Goal: Task Accomplishment & Management: Use online tool/utility

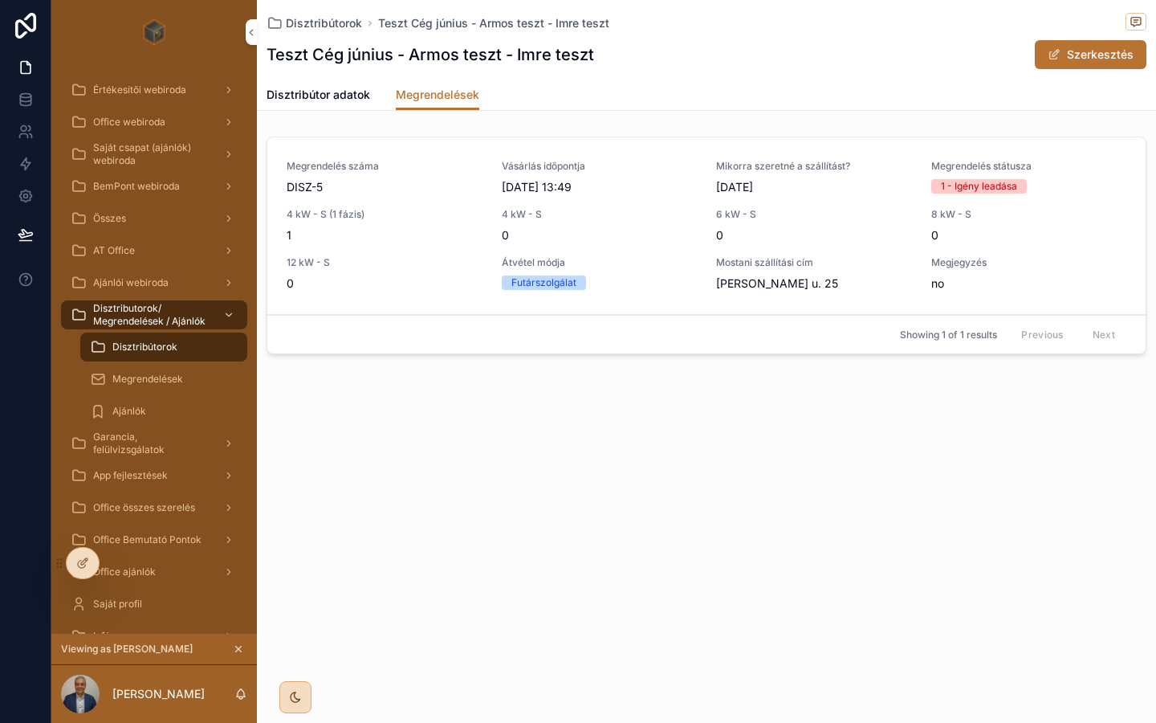
drag, startPoint x: 0, startPoint y: 0, endPoint x: 556, endPoint y: 401, distance: 685.1
click at [556, 401] on div "Disztribútorok Teszt Cég június - Armos teszt - Imre teszt Teszt Cég június - A…" at bounding box center [706, 235] width 899 height 470
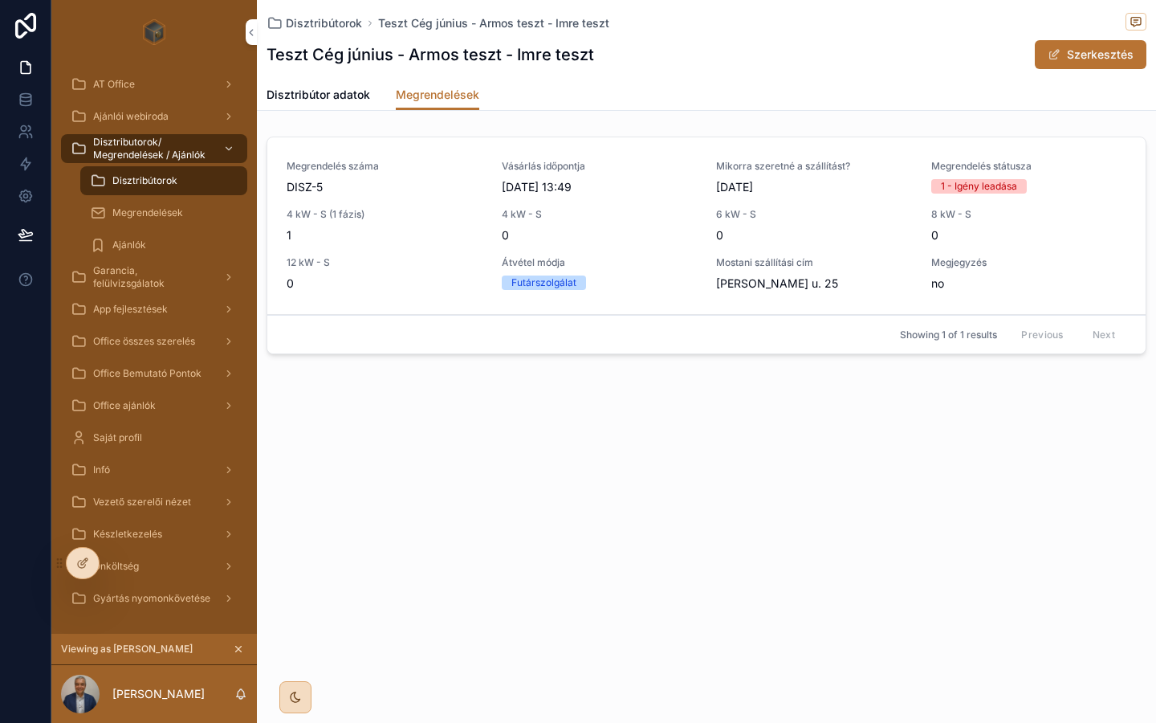
click at [320, 93] on span "Disztribútor adatok" at bounding box center [319, 95] width 104 height 16
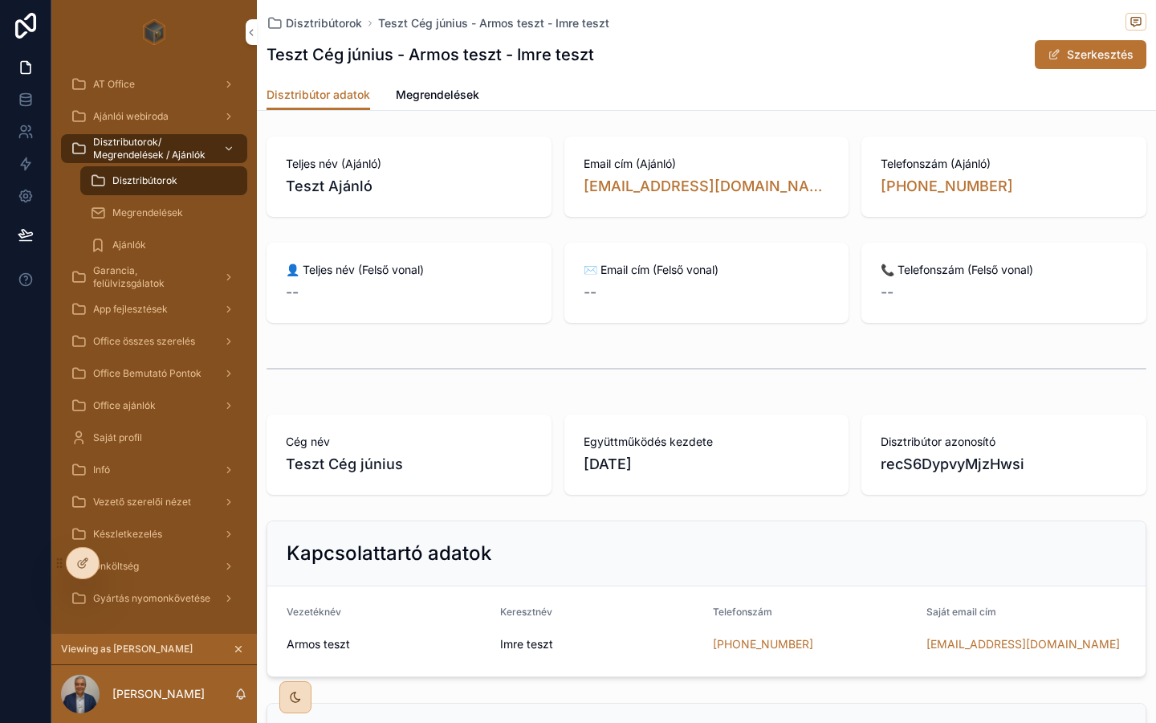
click at [442, 91] on span "Megrendelések" at bounding box center [438, 95] width 84 height 16
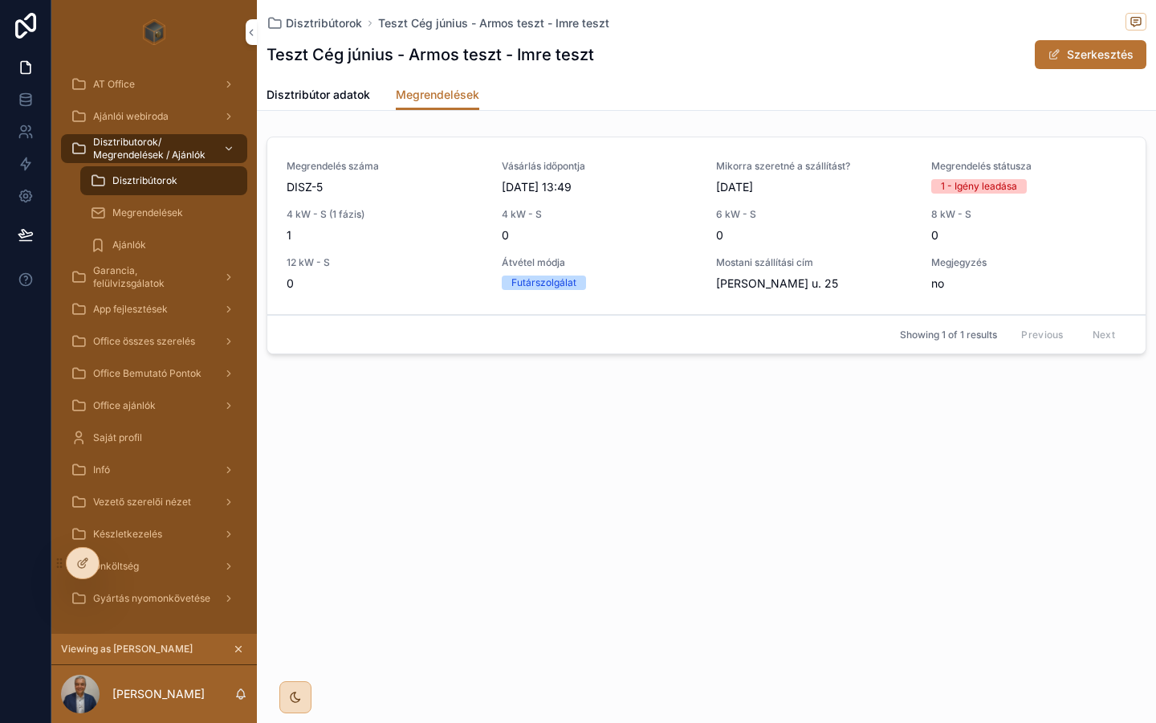
click at [980, 182] on div "1 - Igény leadása" at bounding box center [979, 186] width 76 height 14
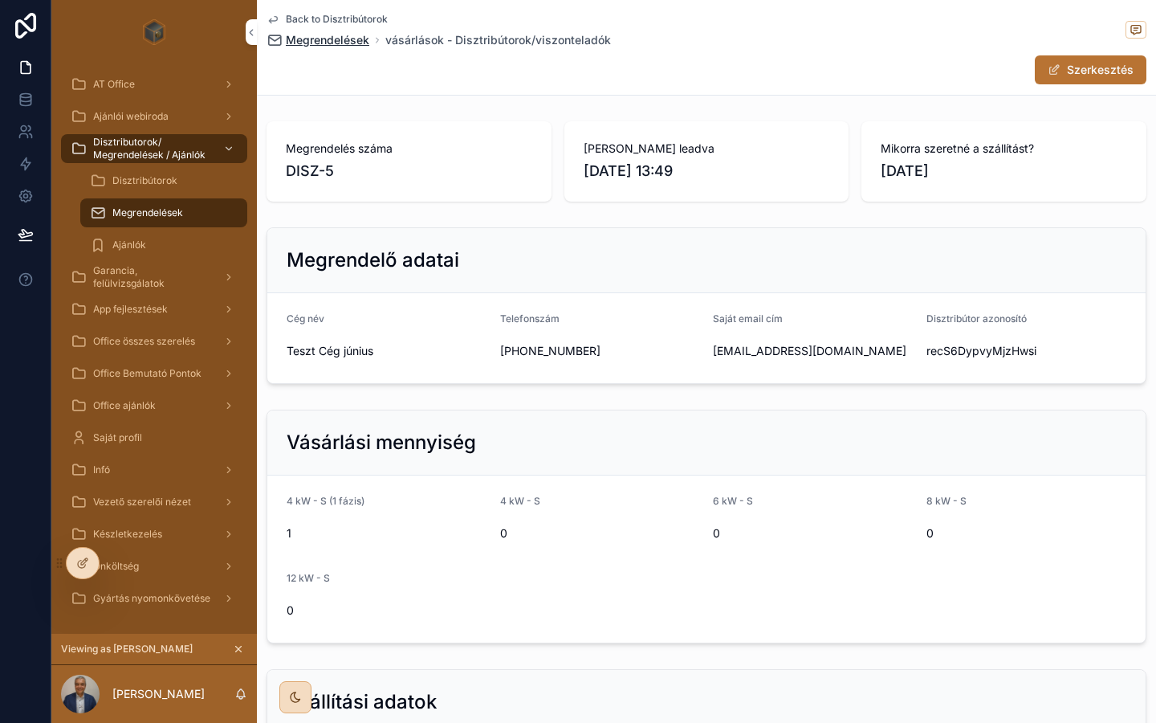
click at [361, 47] on span "Megrendelések" at bounding box center [328, 40] width 84 height 16
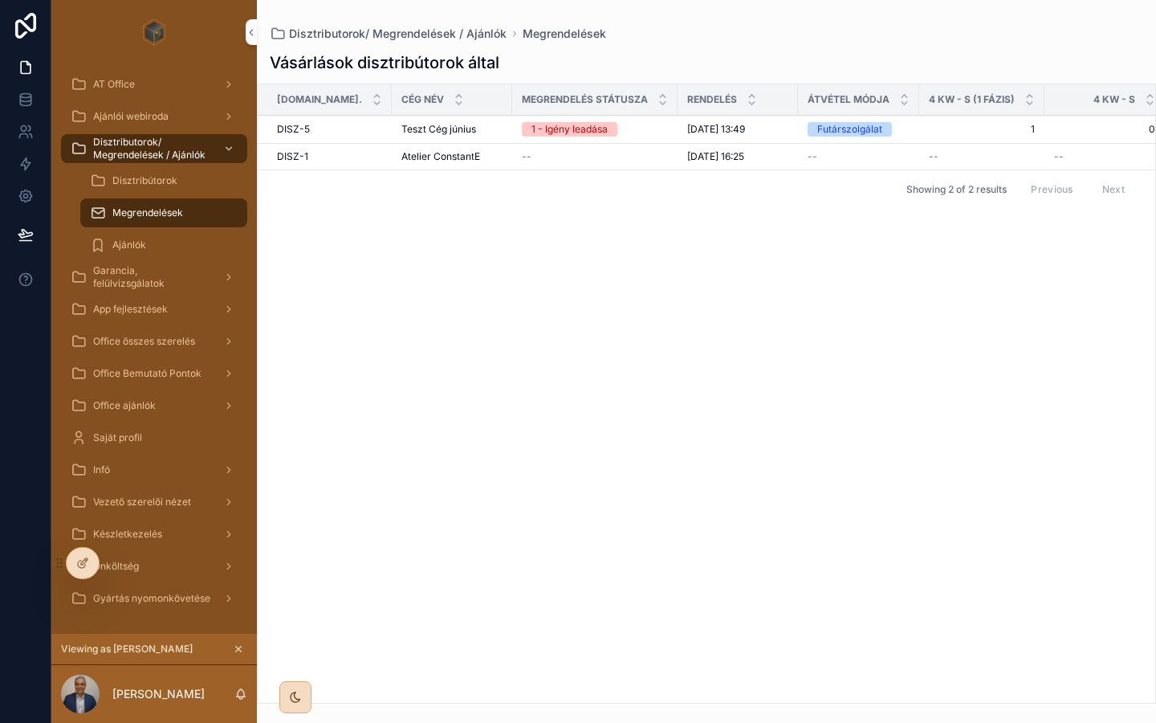
click at [474, 131] on div "Teszt Cég június Teszt Cég június" at bounding box center [451, 129] width 101 height 13
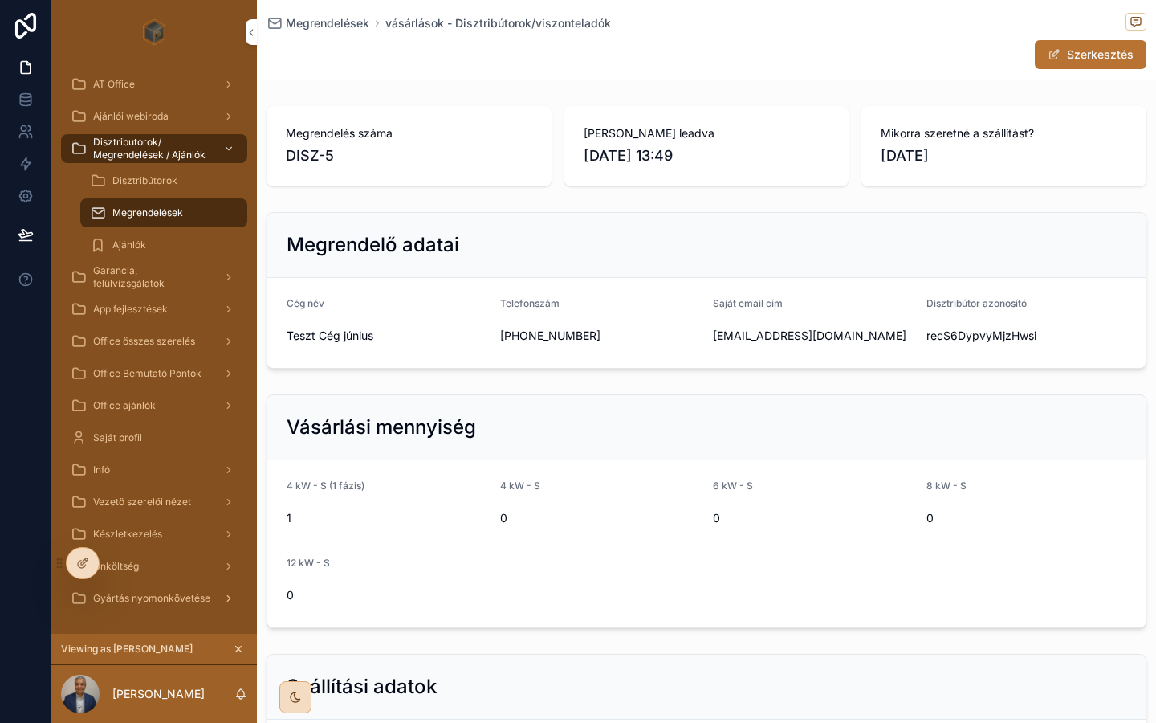
click at [168, 598] on span "Gyártás nyomonkövetése" at bounding box center [151, 598] width 117 height 13
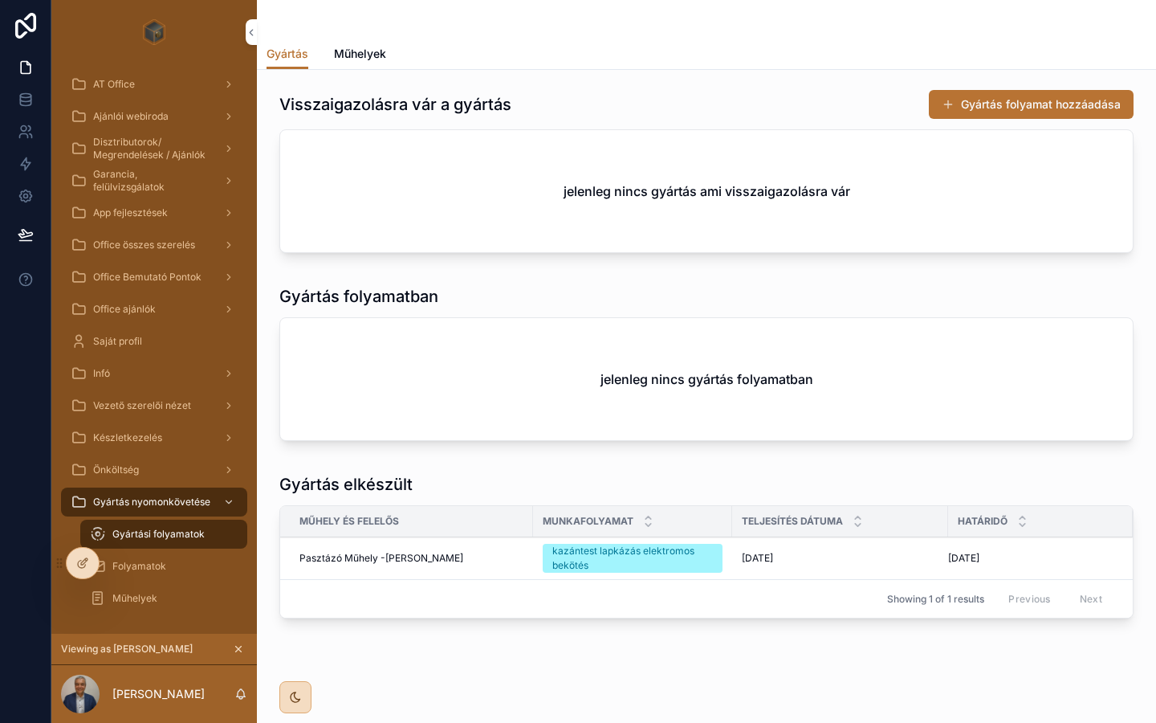
click at [837, 96] on div "Visszaigazolásra vár a gyártás Gyártás folyamat hozzáadása" at bounding box center [706, 104] width 854 height 31
click at [365, 44] on link "Műhelyek" at bounding box center [360, 55] width 52 height 32
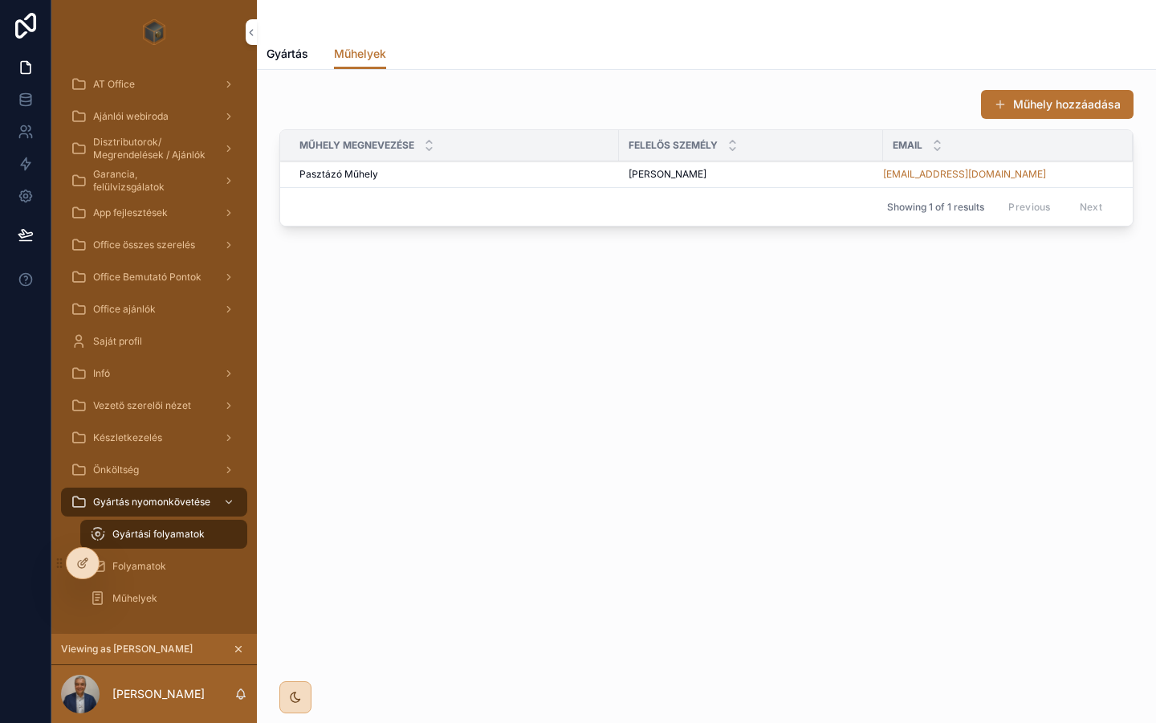
click at [291, 55] on span "Gyártás" at bounding box center [288, 54] width 42 height 16
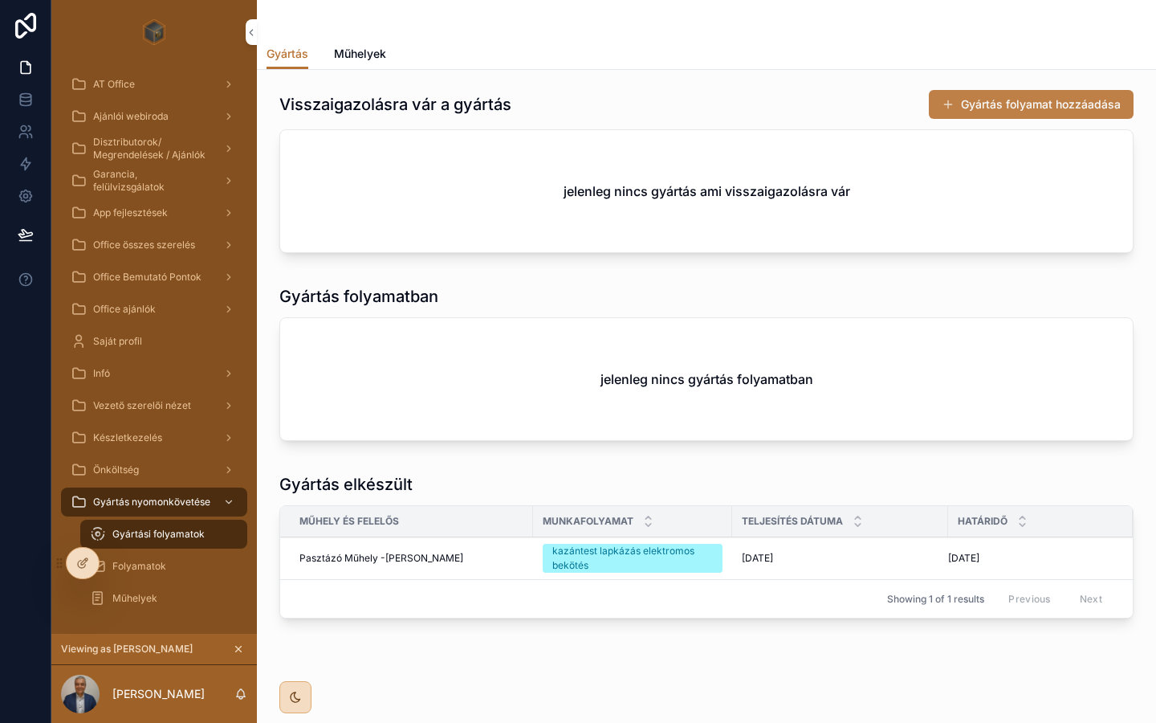
click at [1017, 103] on button "Gyártás folyamat hozzáadása" at bounding box center [1031, 104] width 205 height 29
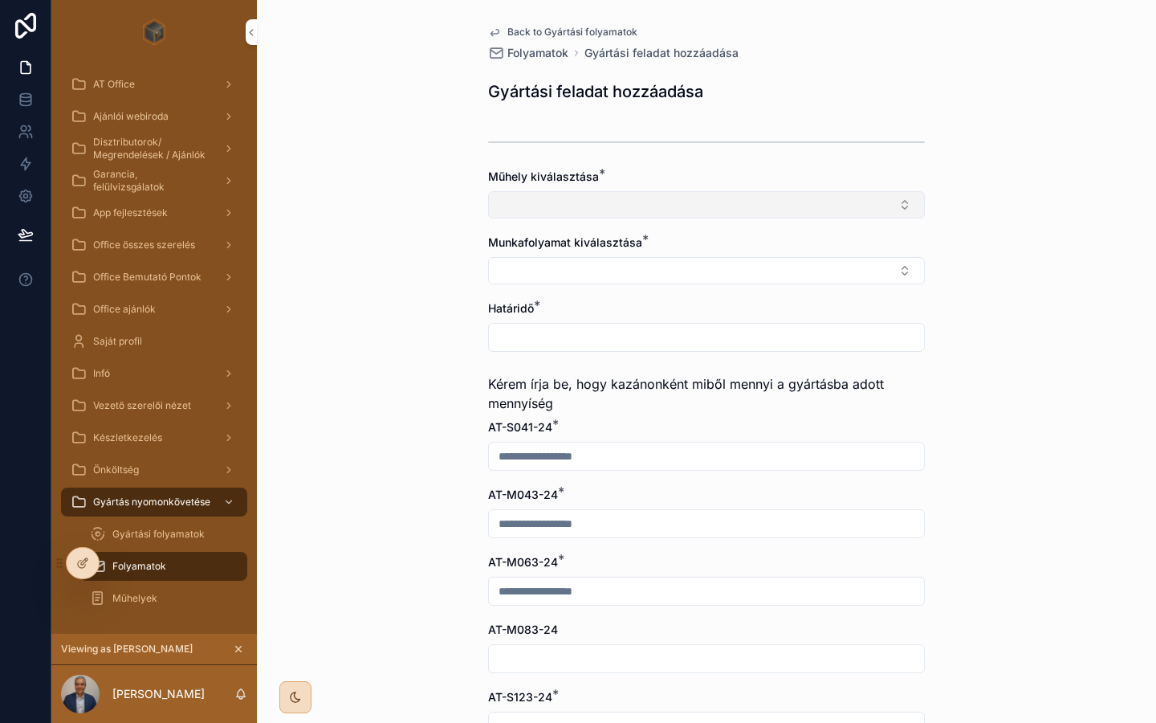
click at [655, 197] on button "Select Button" at bounding box center [706, 204] width 437 height 27
click at [655, 198] on button "Select Button" at bounding box center [706, 204] width 437 height 27
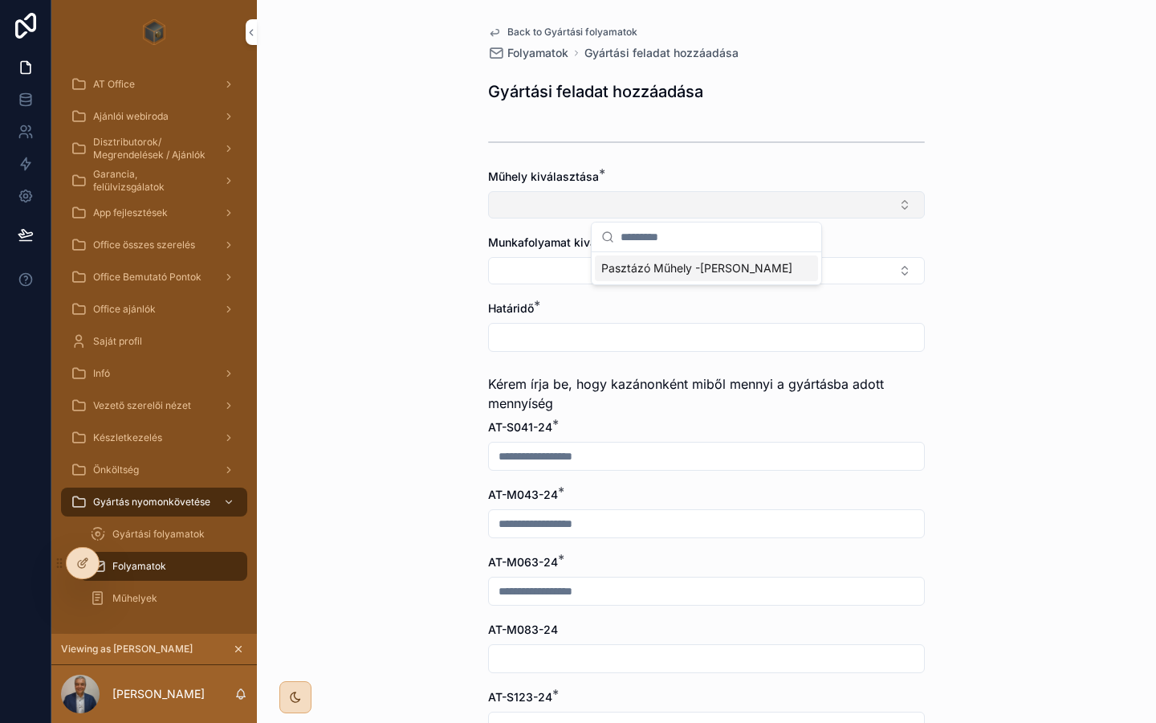
click at [655, 198] on button "Select Button" at bounding box center [706, 204] width 437 height 27
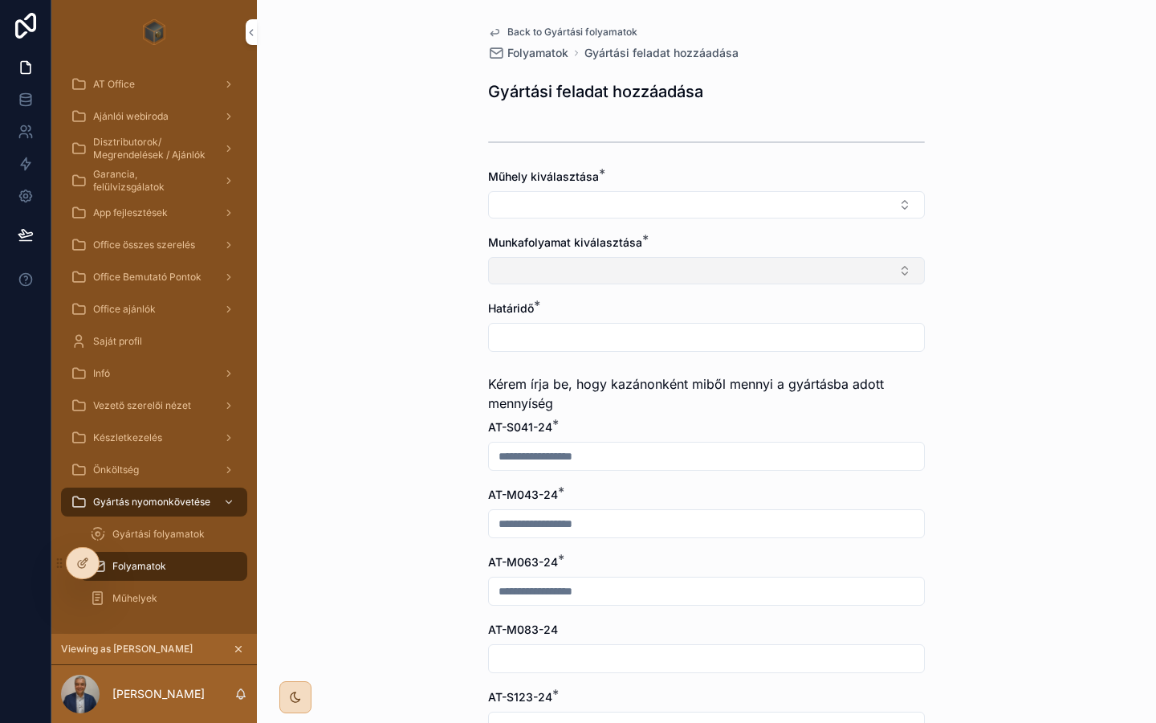
click at [622, 271] on button "Select Button" at bounding box center [706, 270] width 437 height 27
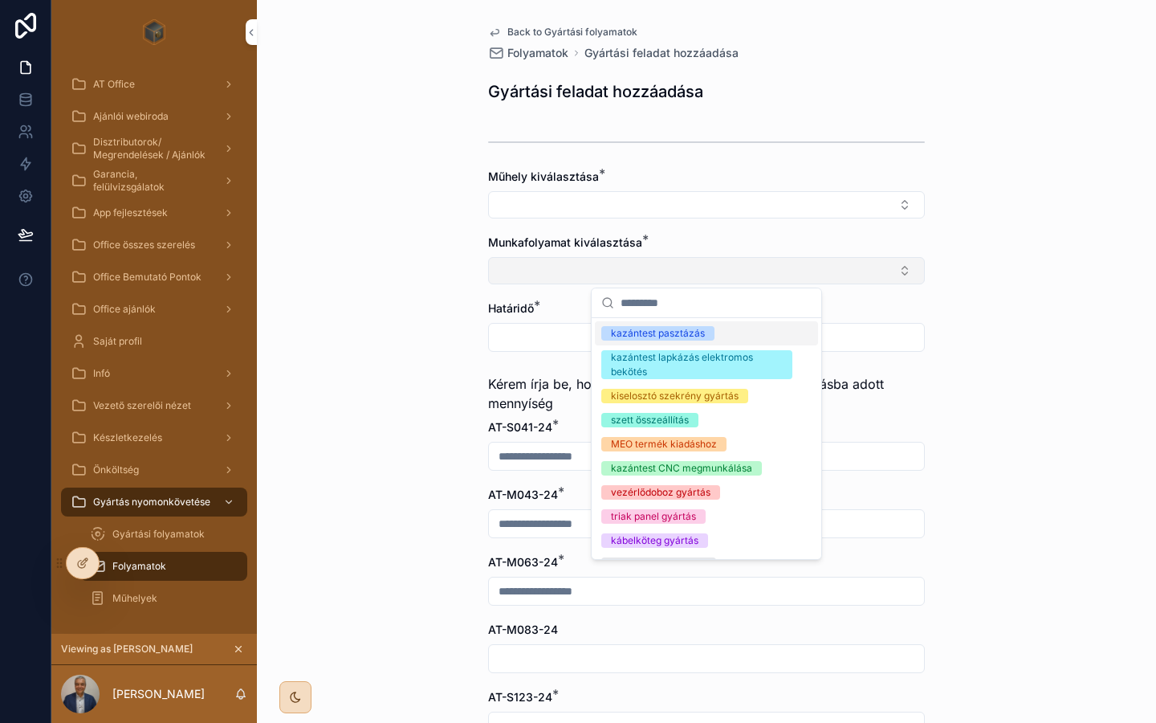
click at [622, 271] on button "Select Button" at bounding box center [706, 270] width 437 height 27
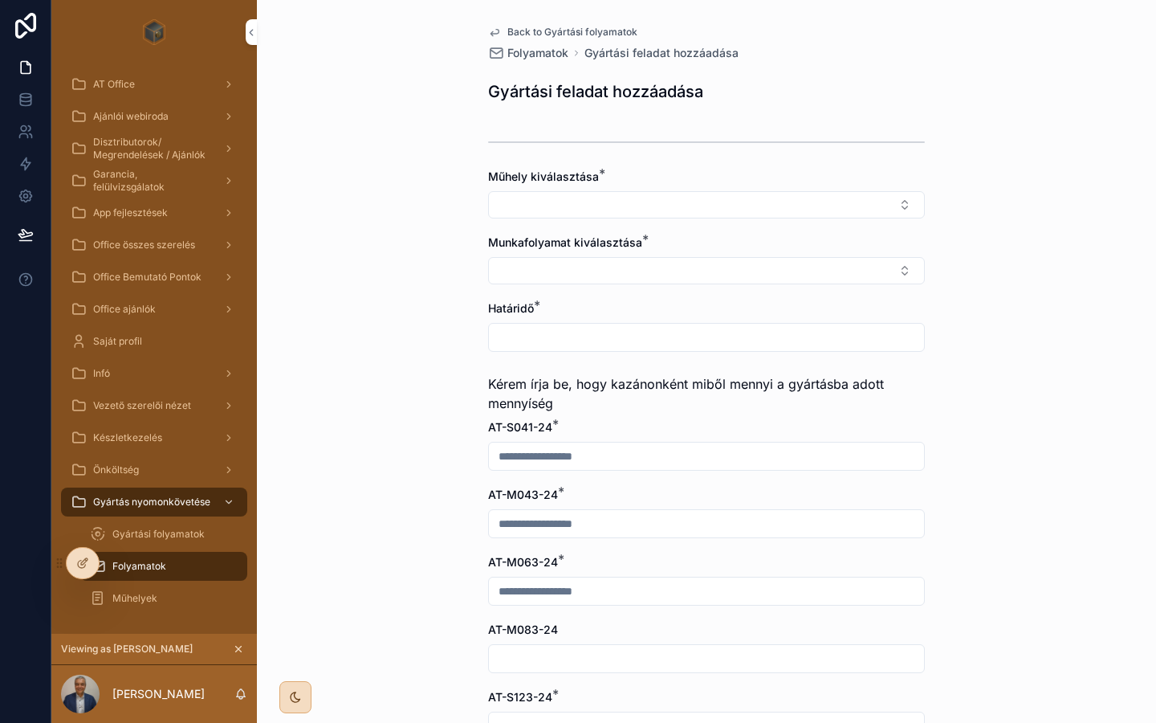
click at [553, 30] on span "Back to Gyártási folyamatok" at bounding box center [572, 32] width 130 height 13
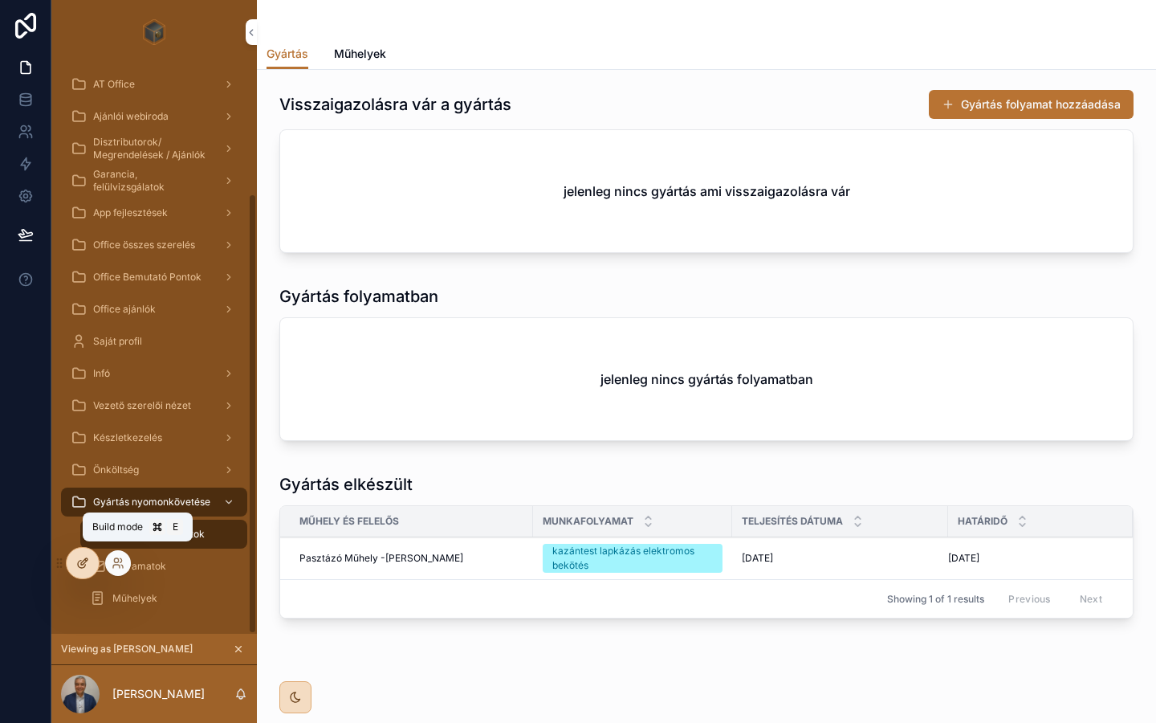
click at [79, 565] on icon at bounding box center [82, 562] width 13 height 13
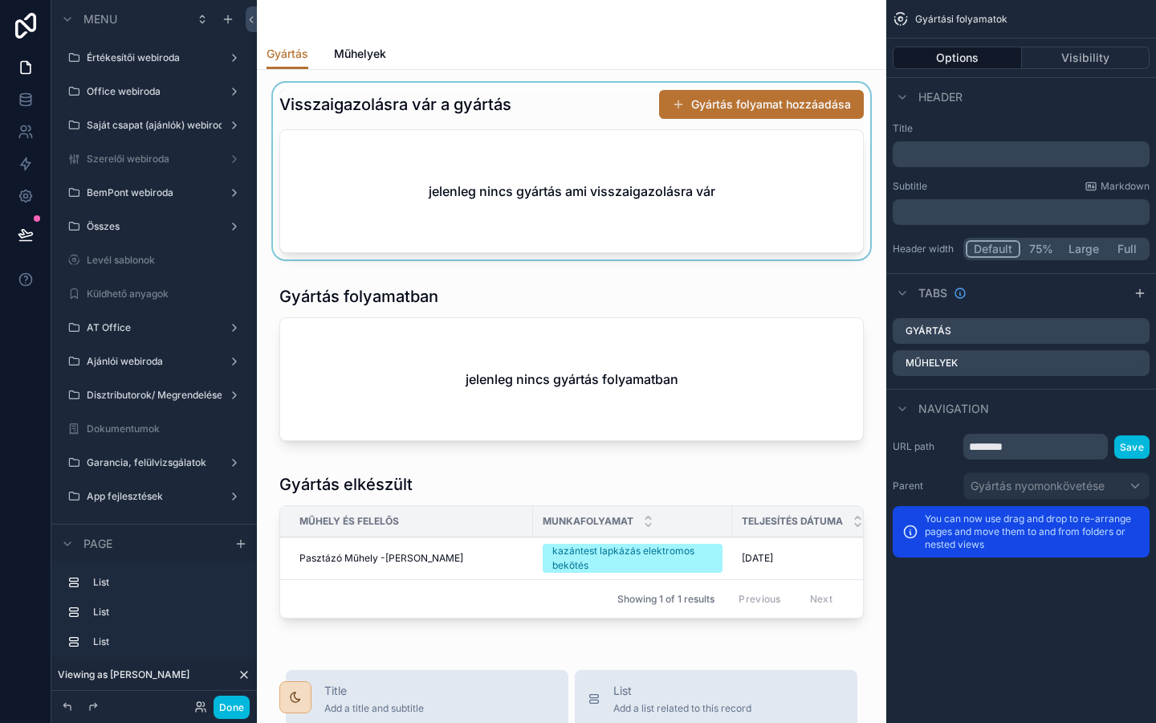
click at [565, 111] on div "scrollable content" at bounding box center [572, 174] width 604 height 183
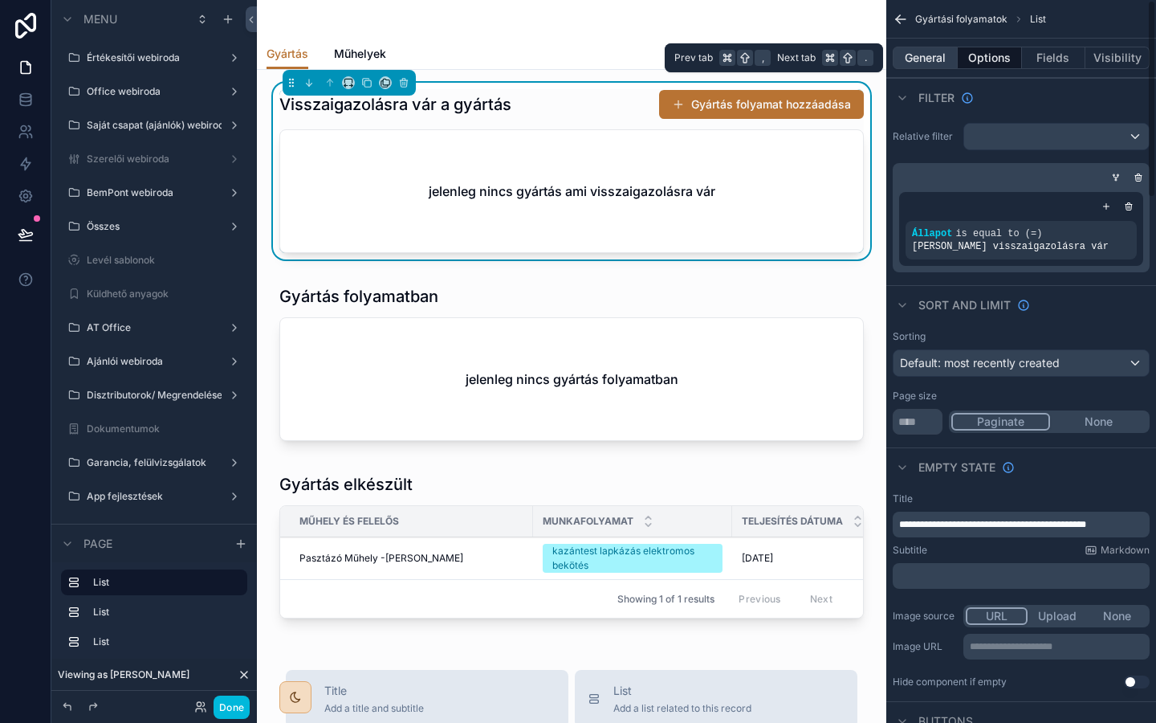
click at [926, 63] on button "General" at bounding box center [925, 58] width 65 height 22
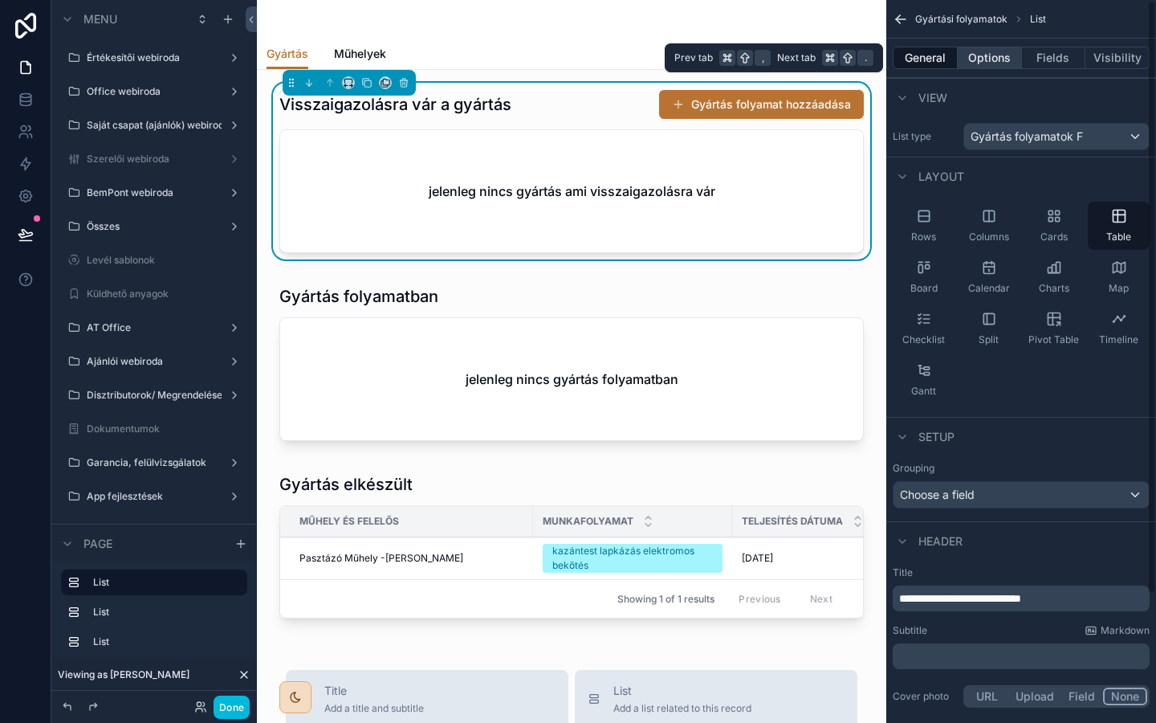
click at [990, 67] on button "Options" at bounding box center [990, 58] width 64 height 22
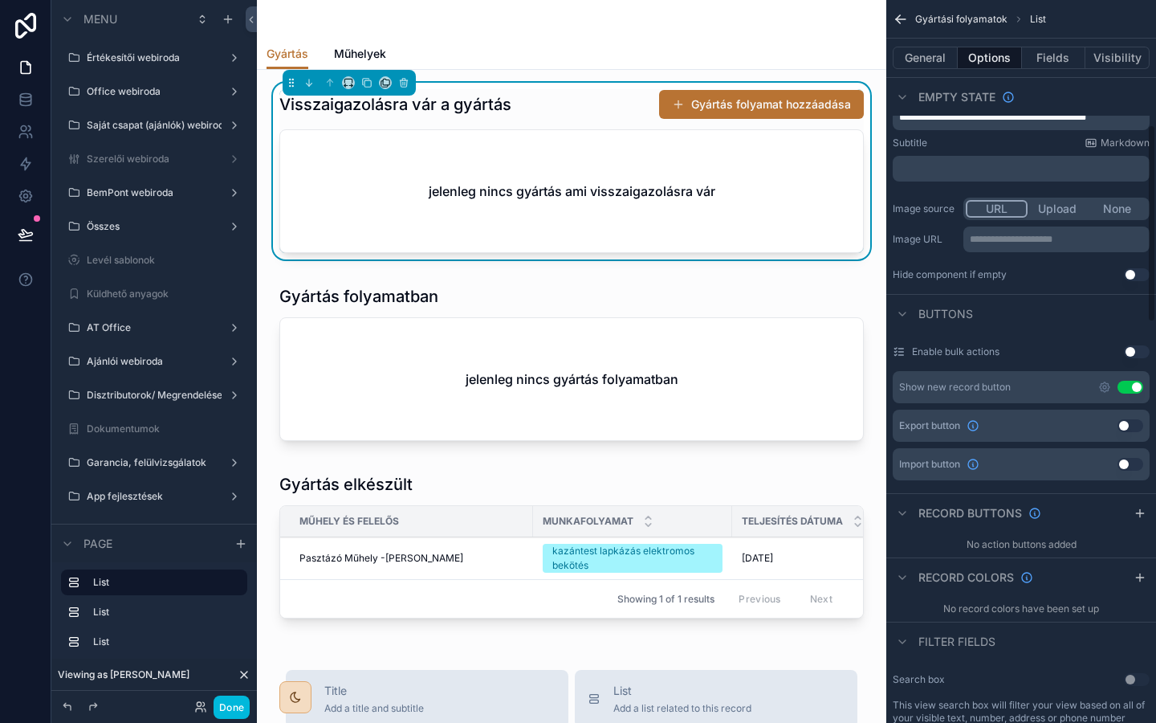
scroll to position [459, 0]
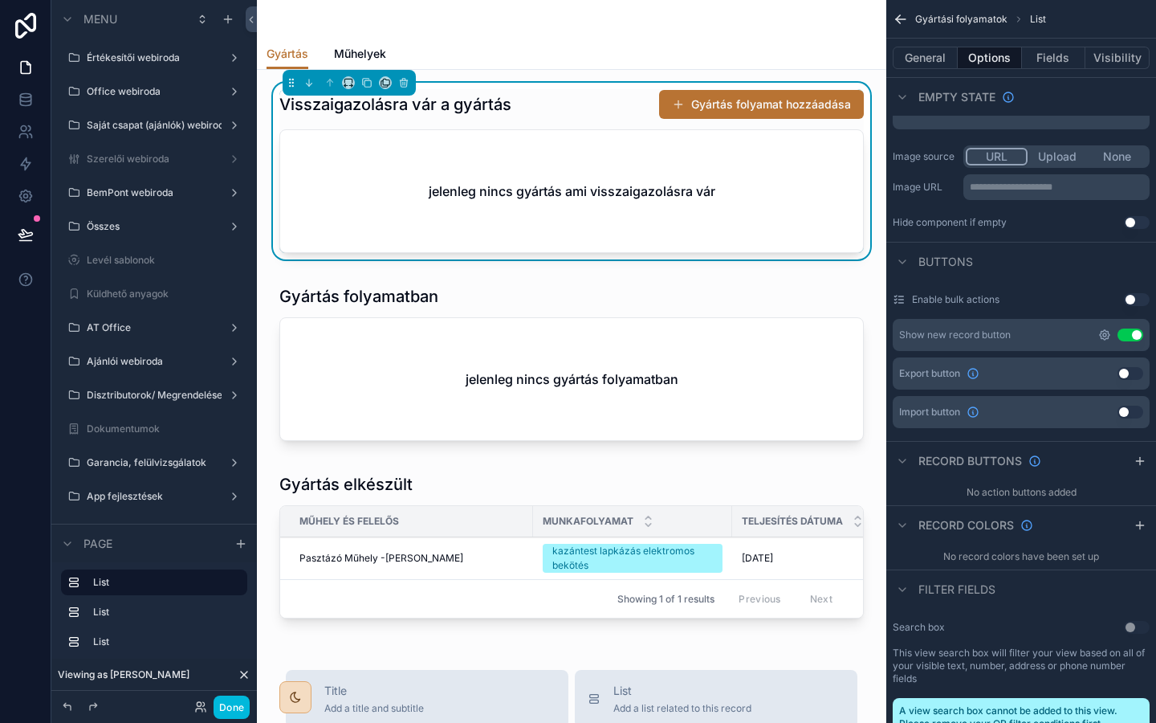
click at [1103, 336] on icon "scrollable content" at bounding box center [1104, 334] width 3 height 3
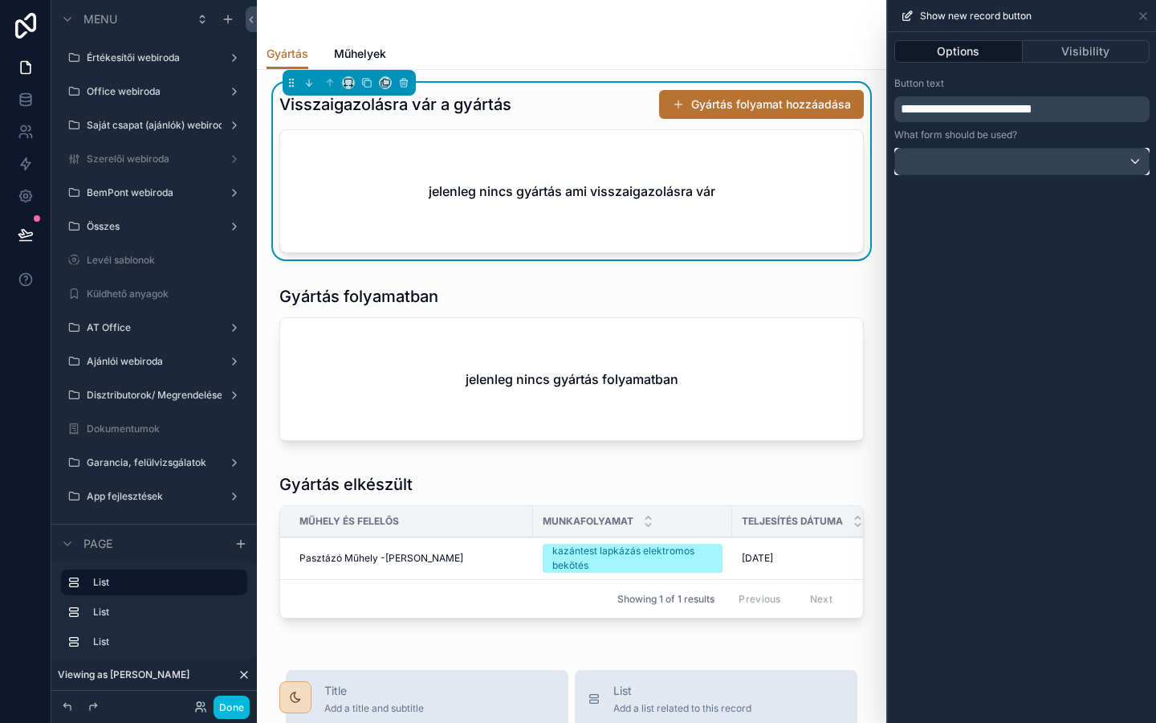
click at [1078, 169] on div at bounding box center [1022, 162] width 254 height 26
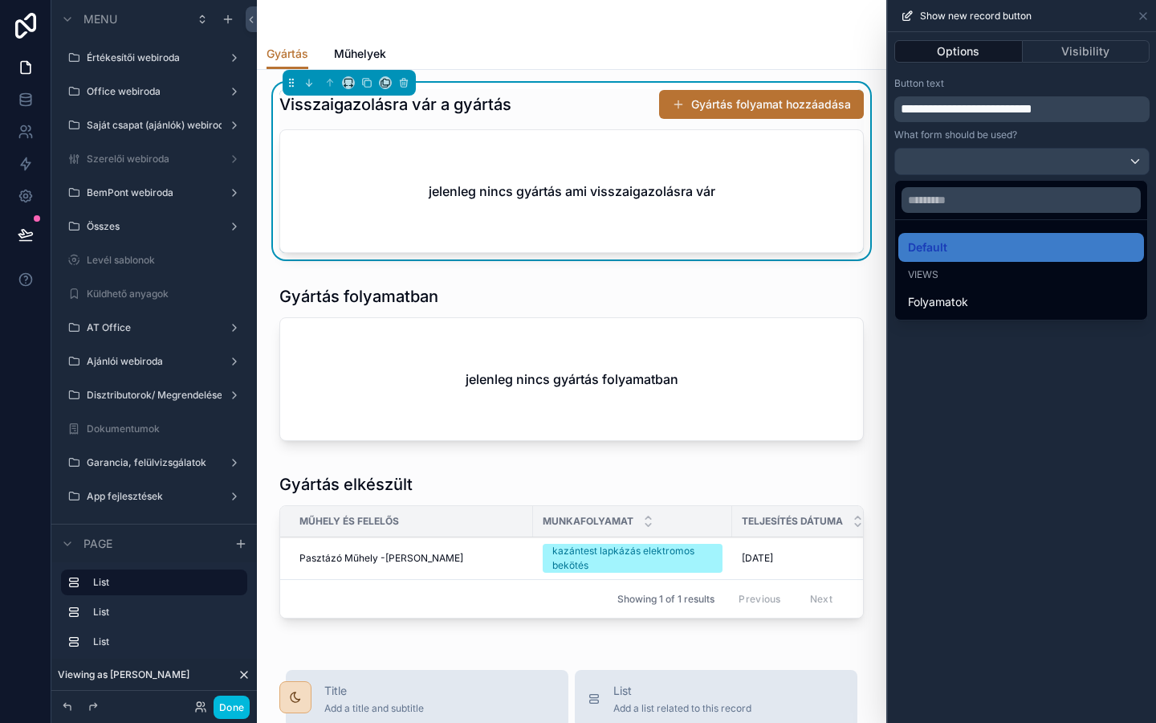
click at [1078, 169] on div at bounding box center [1022, 361] width 268 height 723
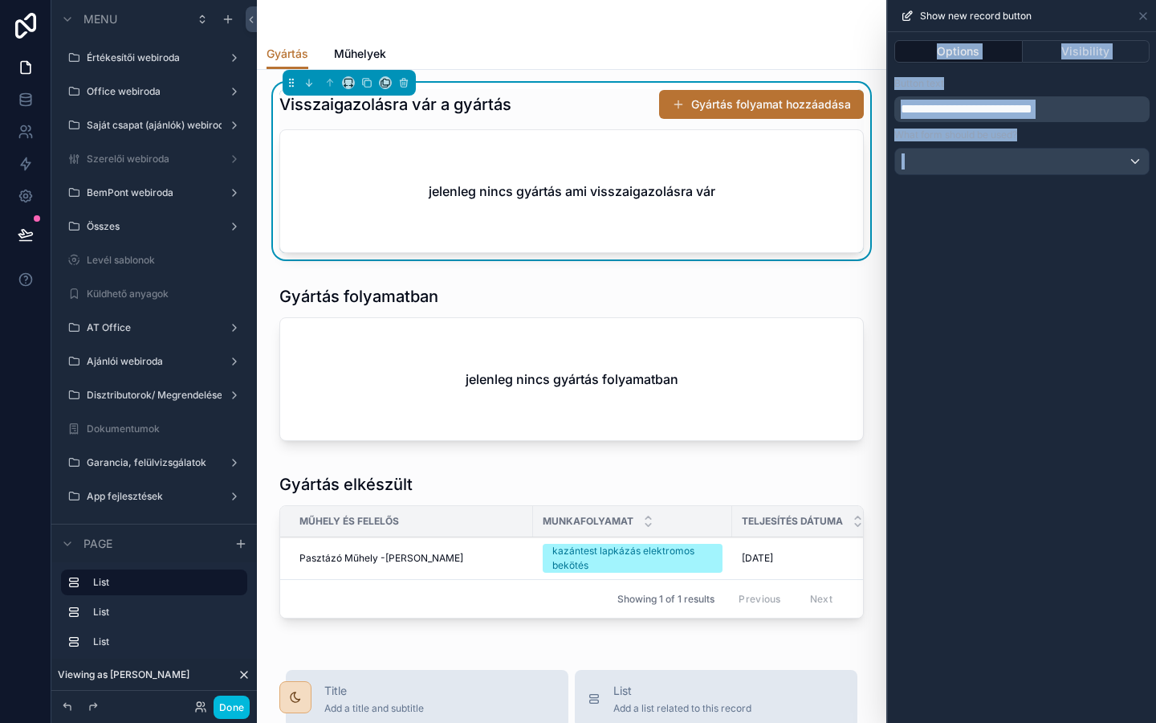
drag, startPoint x: 1139, startPoint y: 18, endPoint x: 1139, endPoint y: 641, distance: 623.1
click at [1139, 18] on icon at bounding box center [1143, 16] width 13 height 13
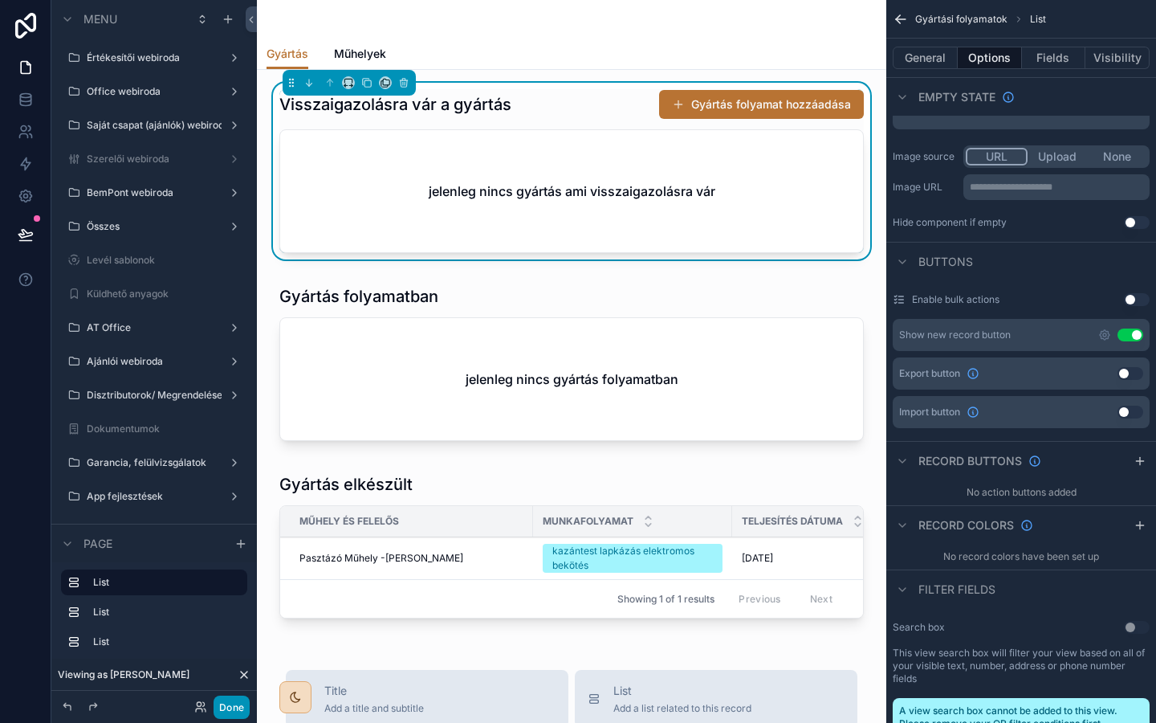
click at [238, 708] on button "Done" at bounding box center [232, 706] width 36 height 23
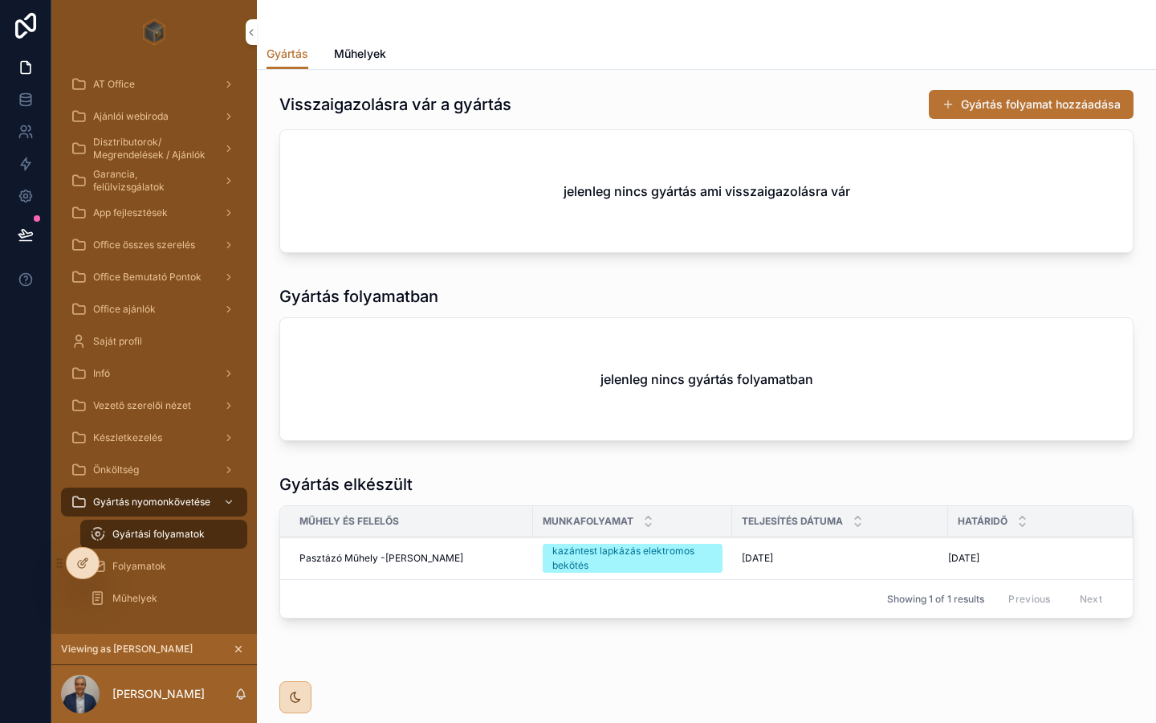
click at [358, 57] on span "Műhelyek" at bounding box center [360, 54] width 52 height 16
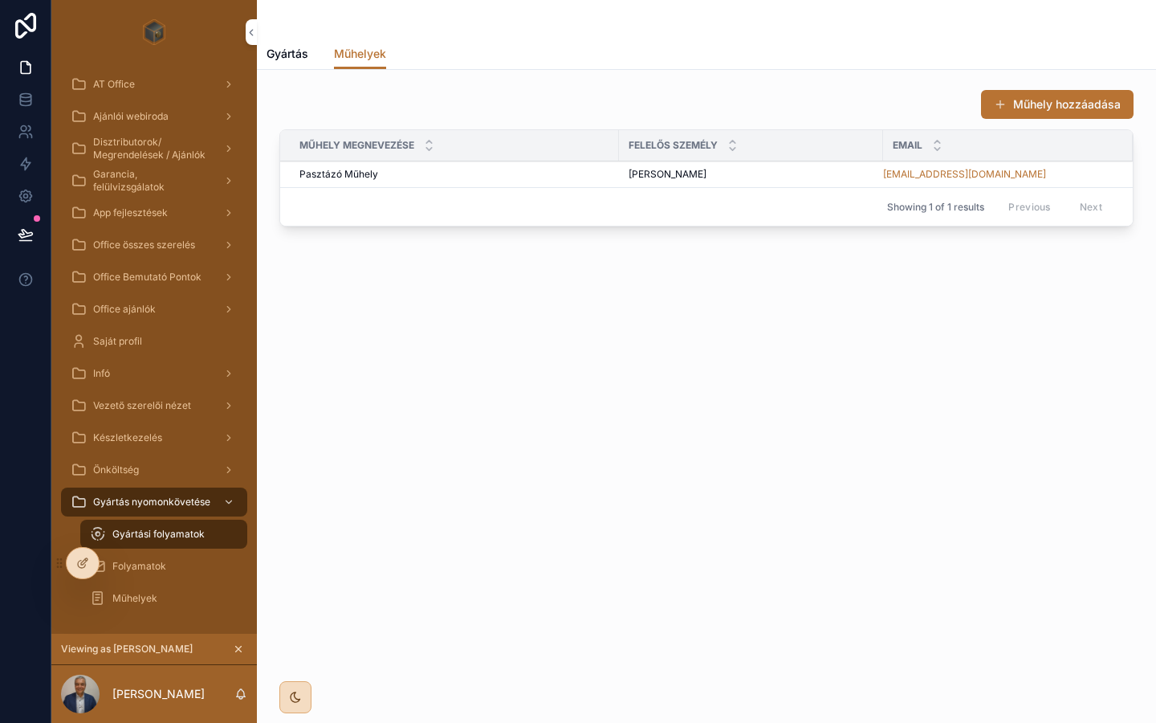
click at [275, 57] on span "Gyártás" at bounding box center [288, 54] width 42 height 16
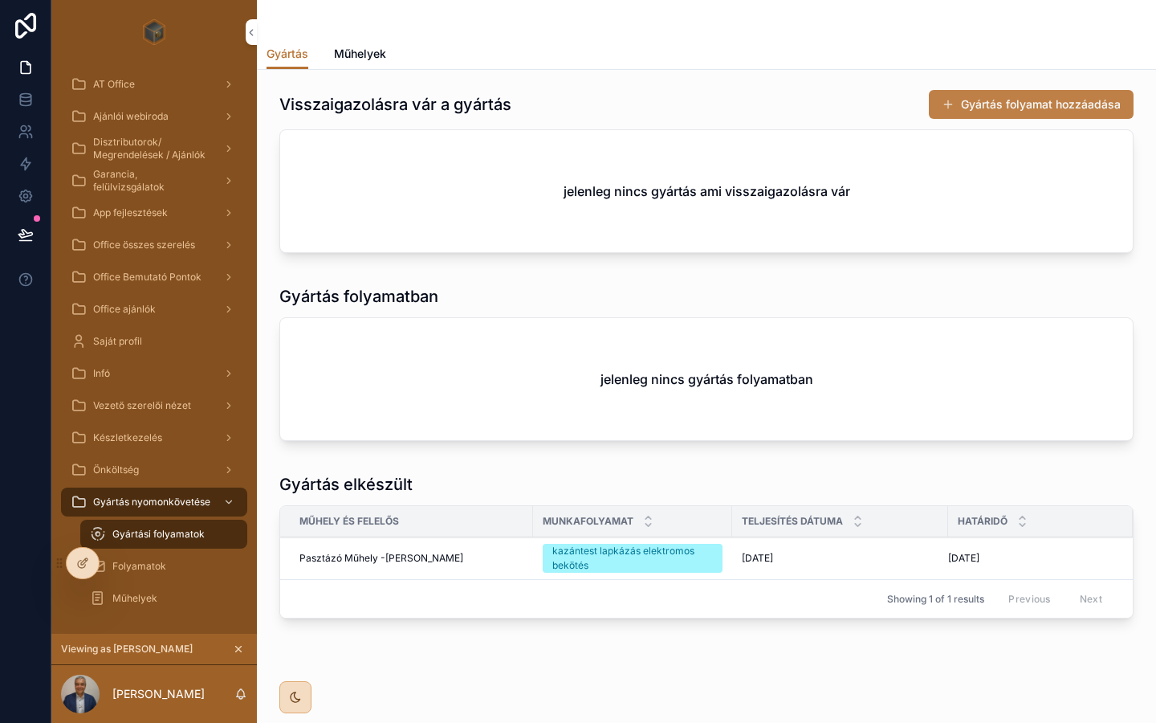
click at [1017, 104] on button "Gyártás folyamat hozzáadása" at bounding box center [1031, 104] width 205 height 29
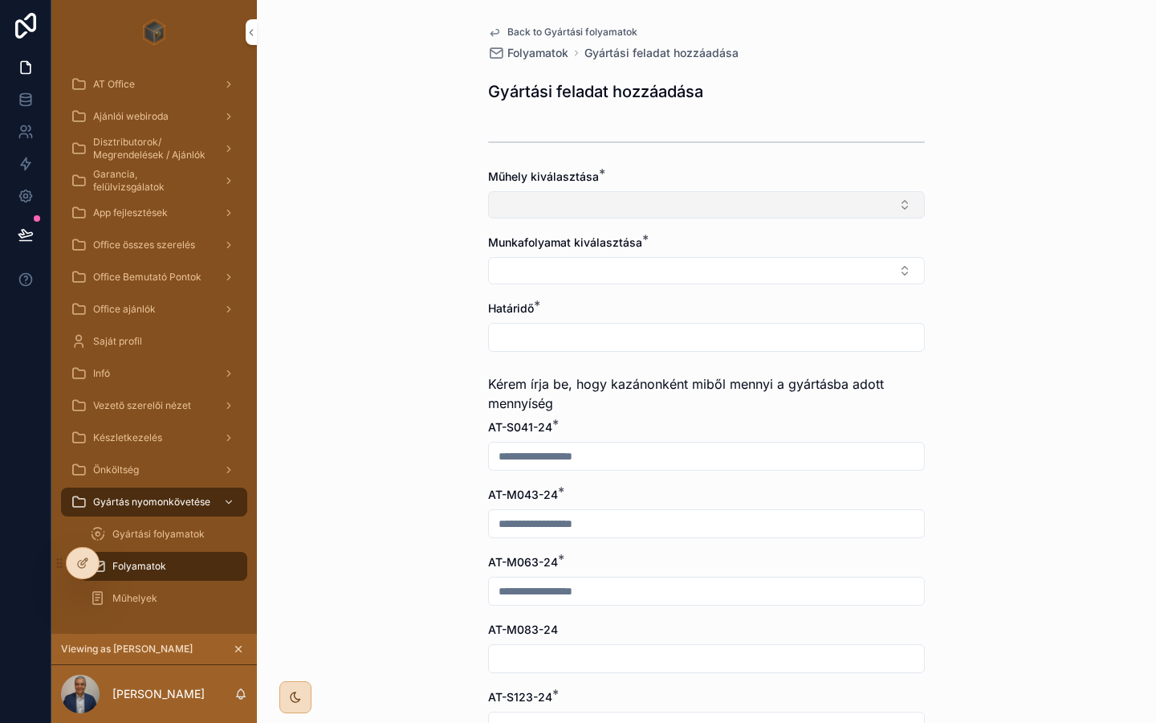
click at [584, 198] on button "Select Button" at bounding box center [706, 204] width 437 height 27
click at [581, 202] on button "Select Button" at bounding box center [706, 204] width 437 height 27
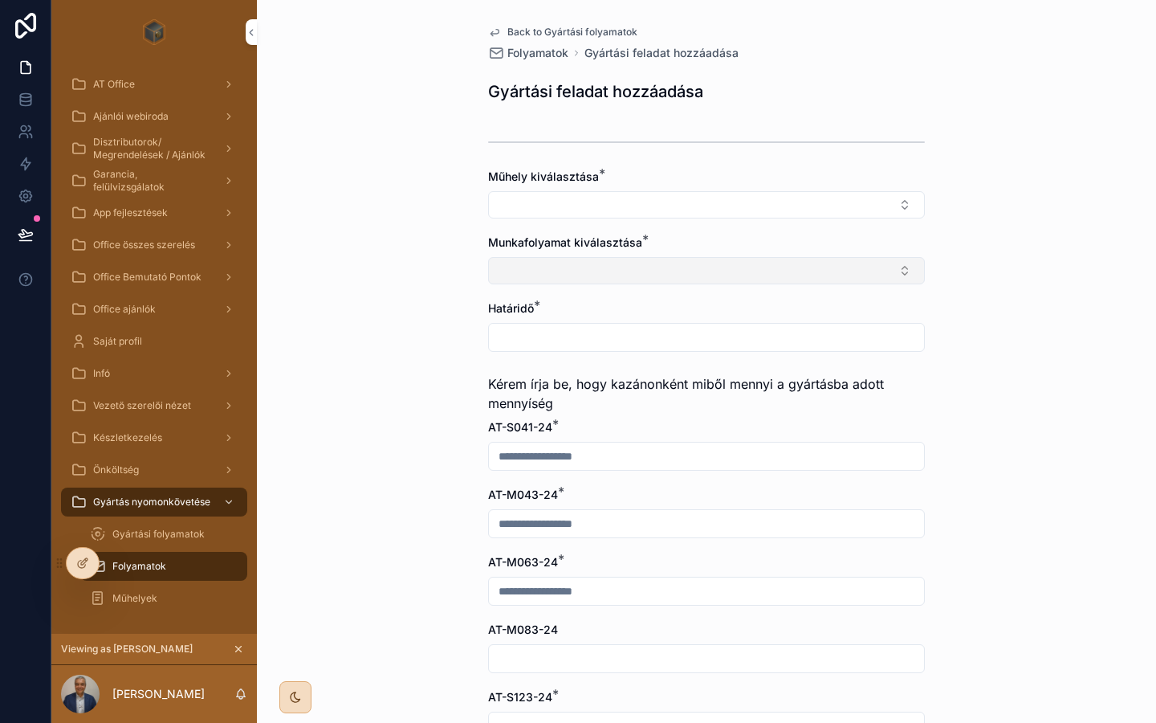
click at [585, 267] on button "Select Button" at bounding box center [706, 270] width 437 height 27
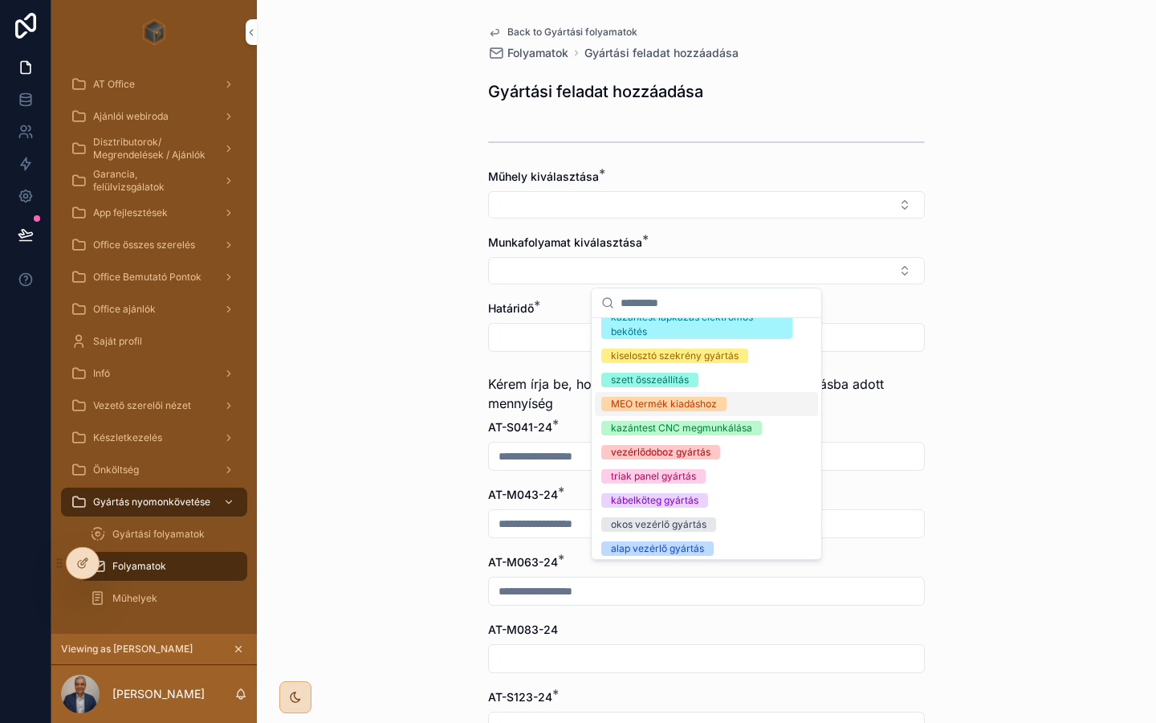
scroll to position [45, 0]
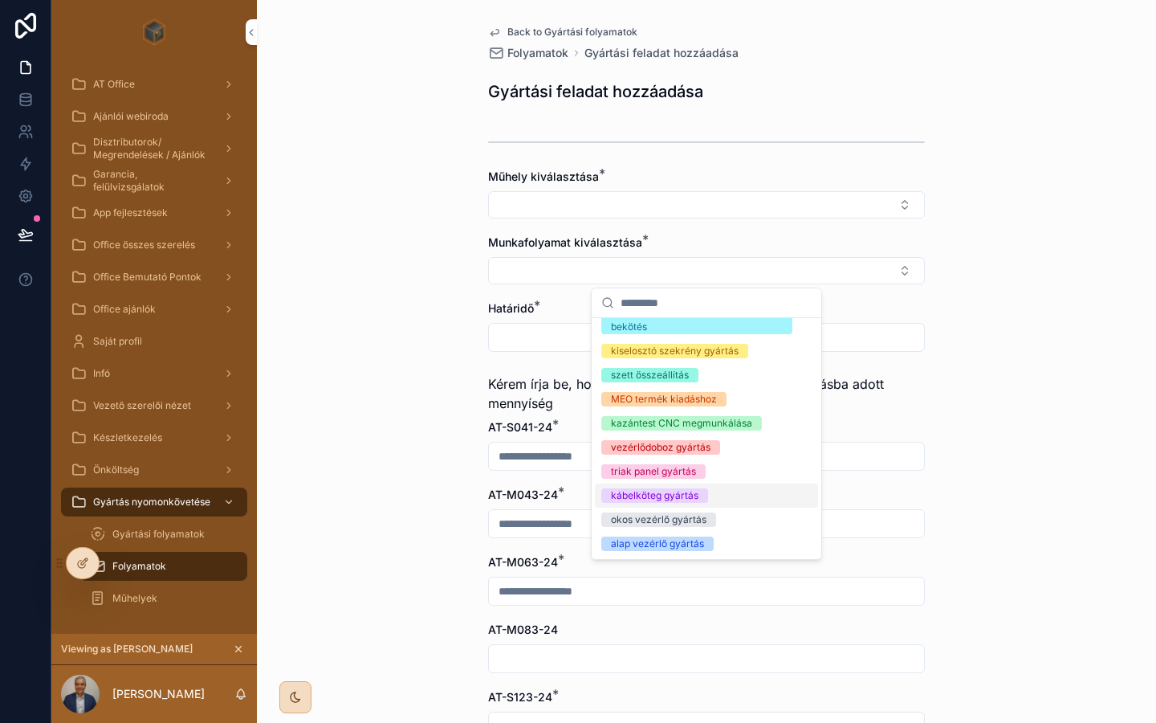
click at [687, 495] on div "kábelköteg gyártás" at bounding box center [655, 495] width 88 height 14
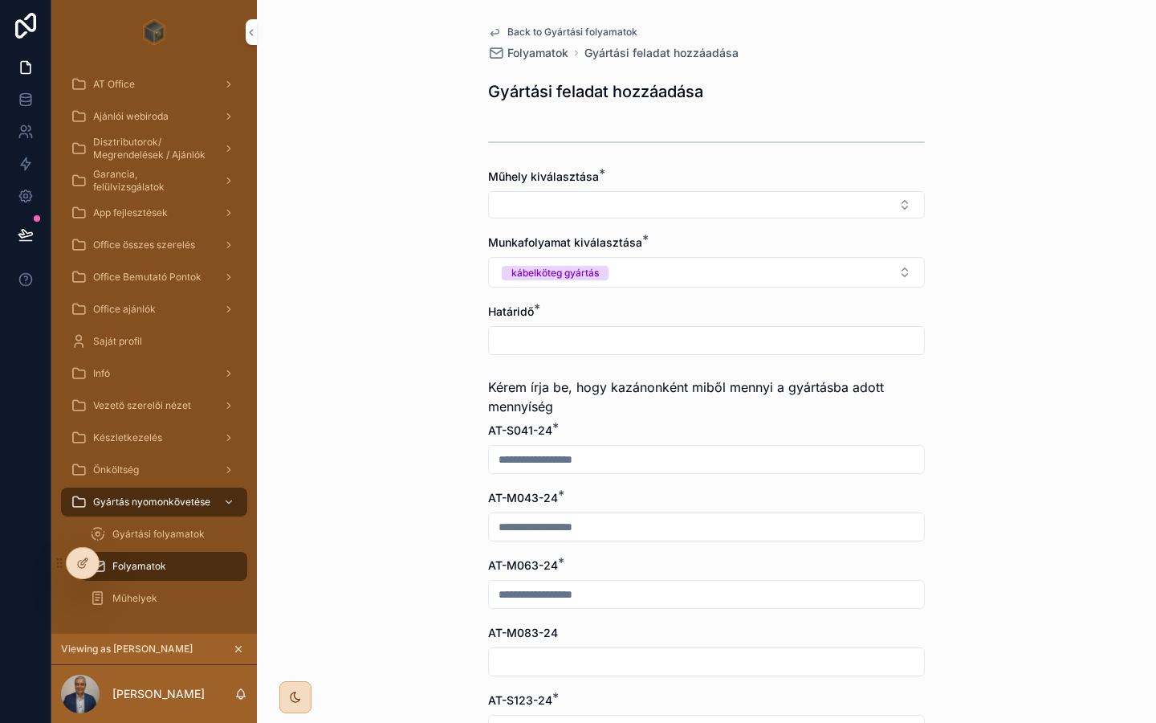
click at [577, 333] on input "scrollable content" at bounding box center [706, 340] width 435 height 22
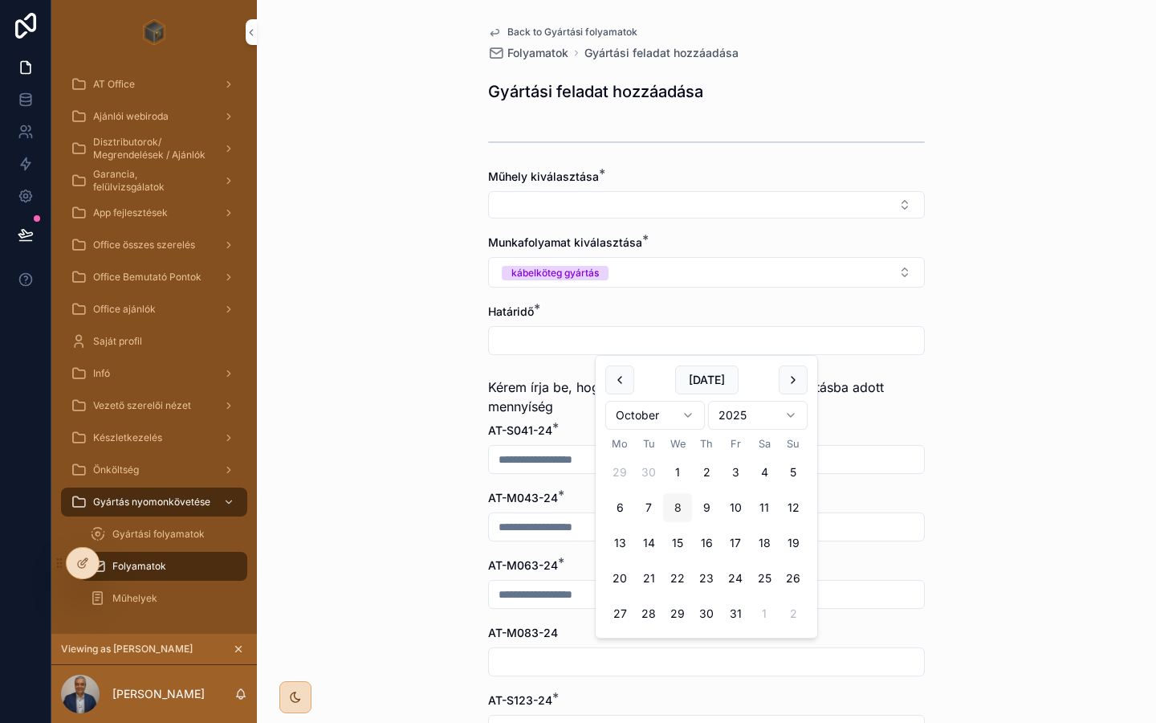
click at [670, 507] on button "8" at bounding box center [677, 507] width 29 height 29
type input "**********"
click at [409, 375] on div "**********" at bounding box center [706, 361] width 899 height 723
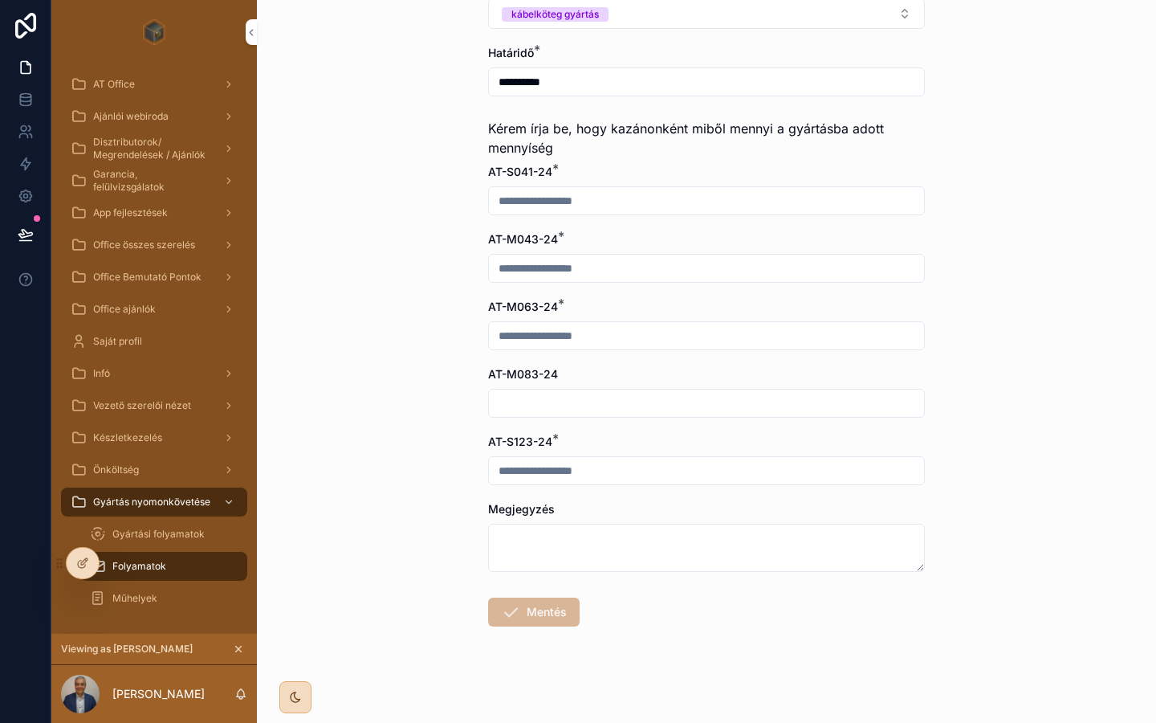
scroll to position [0, 0]
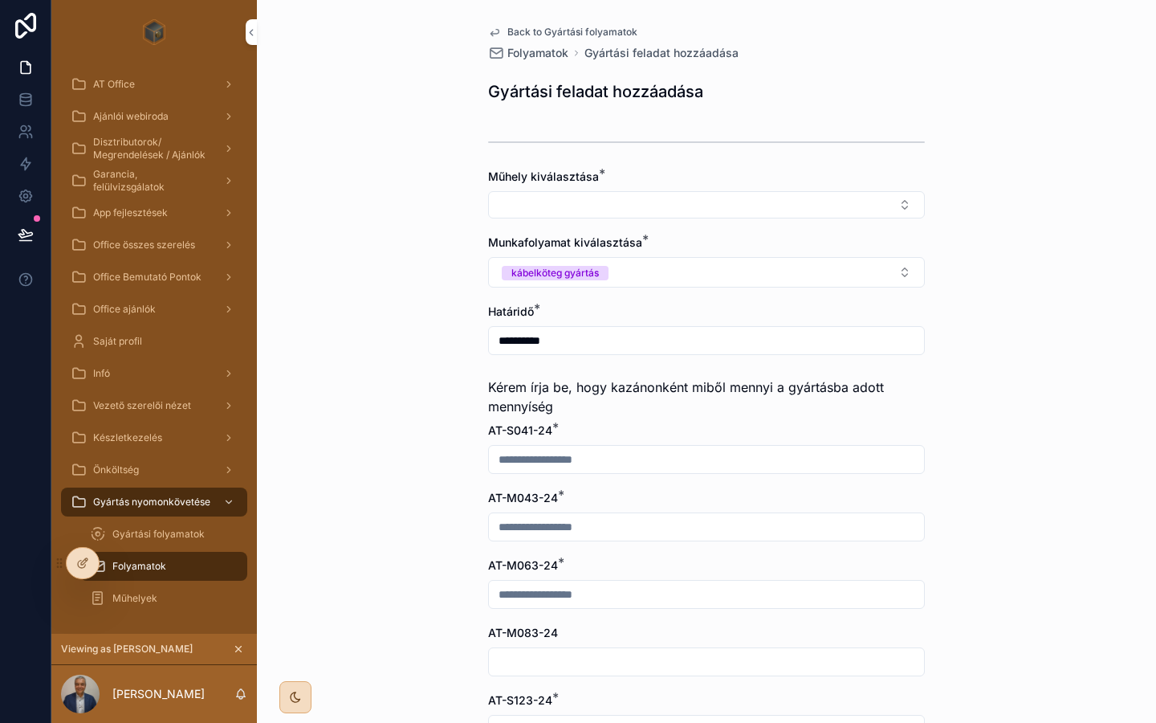
click at [599, 459] on input "scrollable content" at bounding box center [706, 459] width 435 height 22
click at [650, 280] on button "kábelköteg gyártás" at bounding box center [706, 272] width 437 height 31
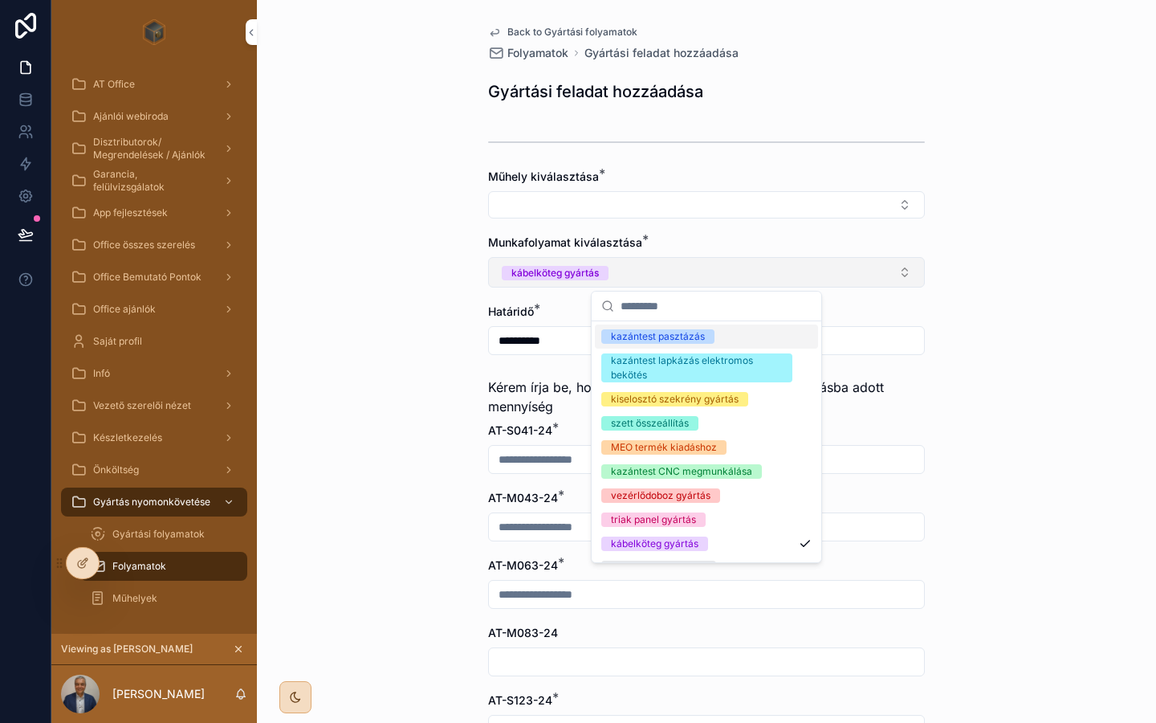
click at [650, 279] on button "kábelköteg gyártás" at bounding box center [706, 272] width 437 height 31
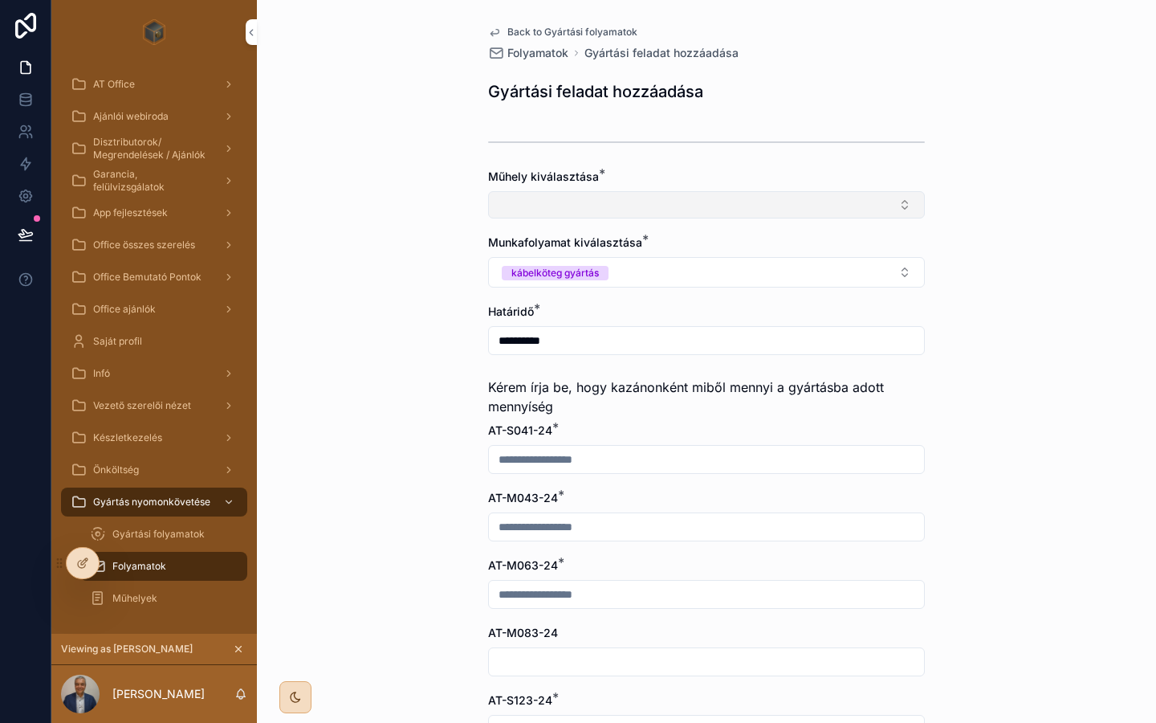
click at [651, 196] on button "Select Button" at bounding box center [706, 204] width 437 height 27
click at [413, 256] on div "**********" at bounding box center [706, 361] width 899 height 723
click at [533, 26] on span "Back to Gyártási folyamatok" at bounding box center [572, 32] width 130 height 13
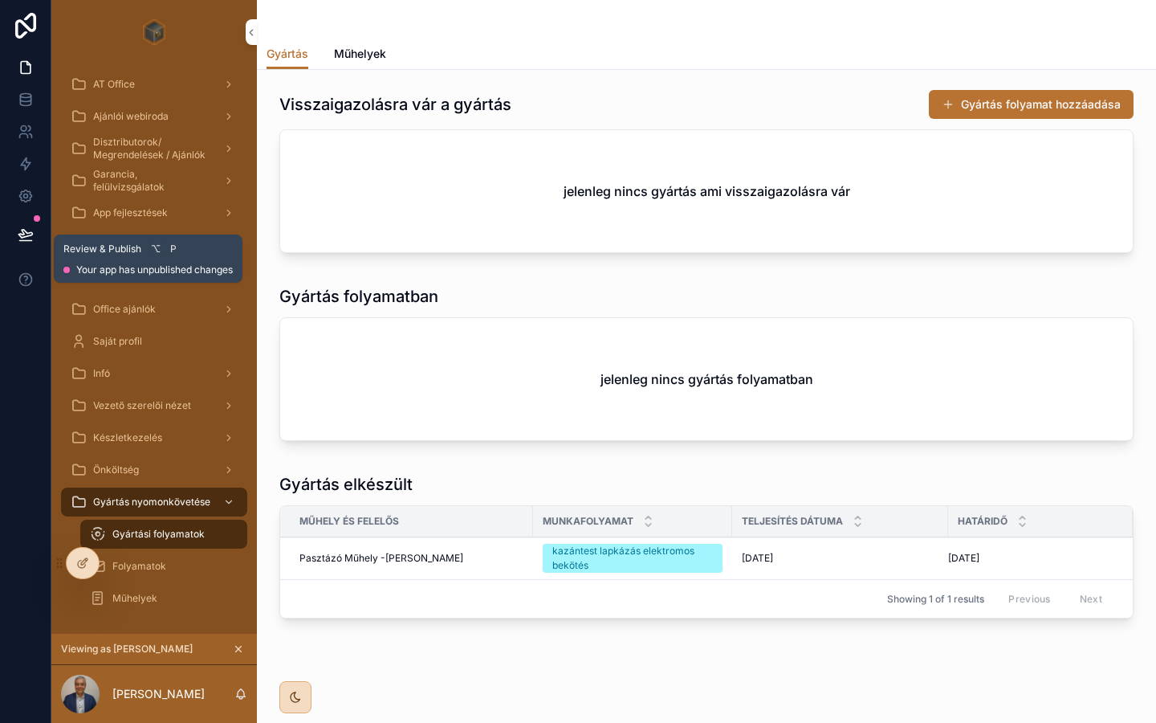
click at [30, 233] on icon at bounding box center [26, 234] width 16 height 16
click at [18, 355] on div at bounding box center [25, 361] width 51 height 723
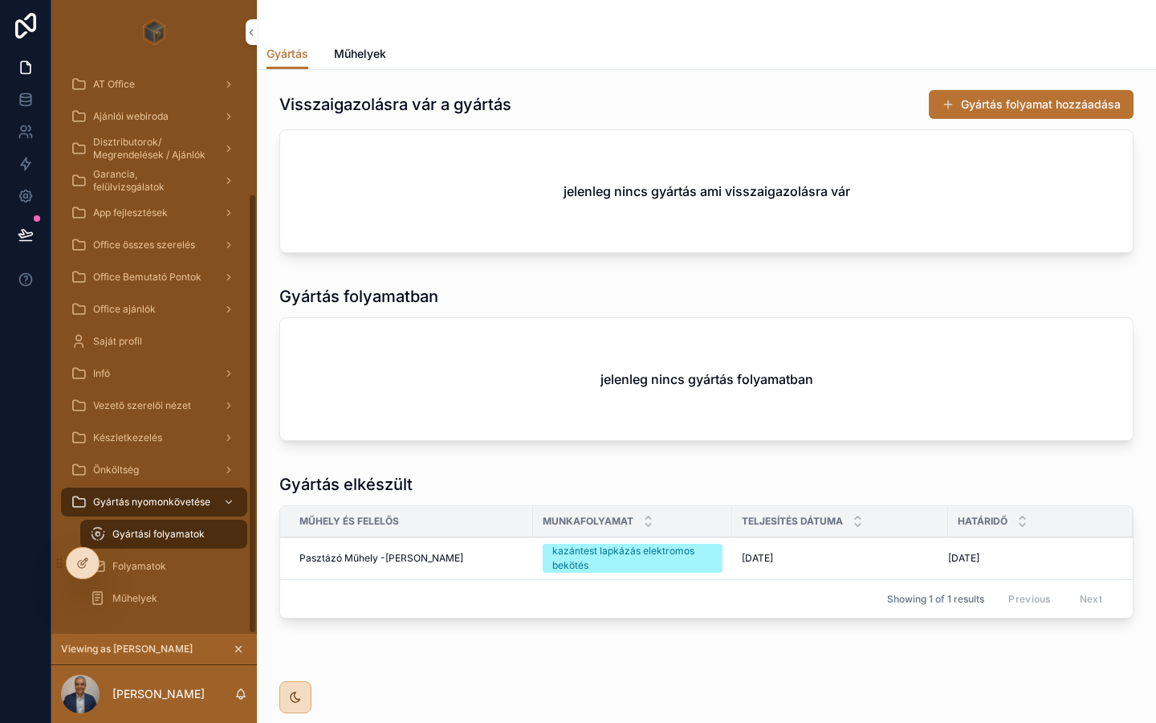
click at [286, 92] on div "Visszaigazolásra vár a gyártás Gyártás folyamat hozzáadása" at bounding box center [706, 104] width 854 height 31
click at [349, 48] on span "Műhelyek" at bounding box center [360, 54] width 52 height 16
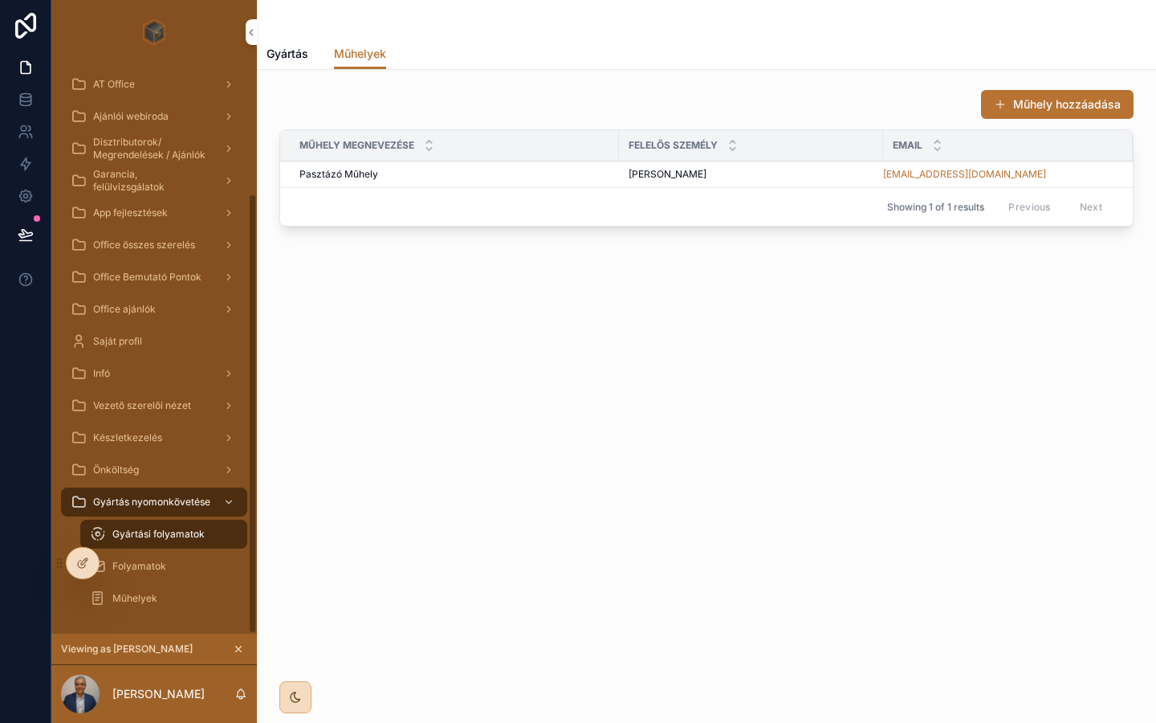
click at [287, 51] on span "Gyártás" at bounding box center [288, 54] width 42 height 16
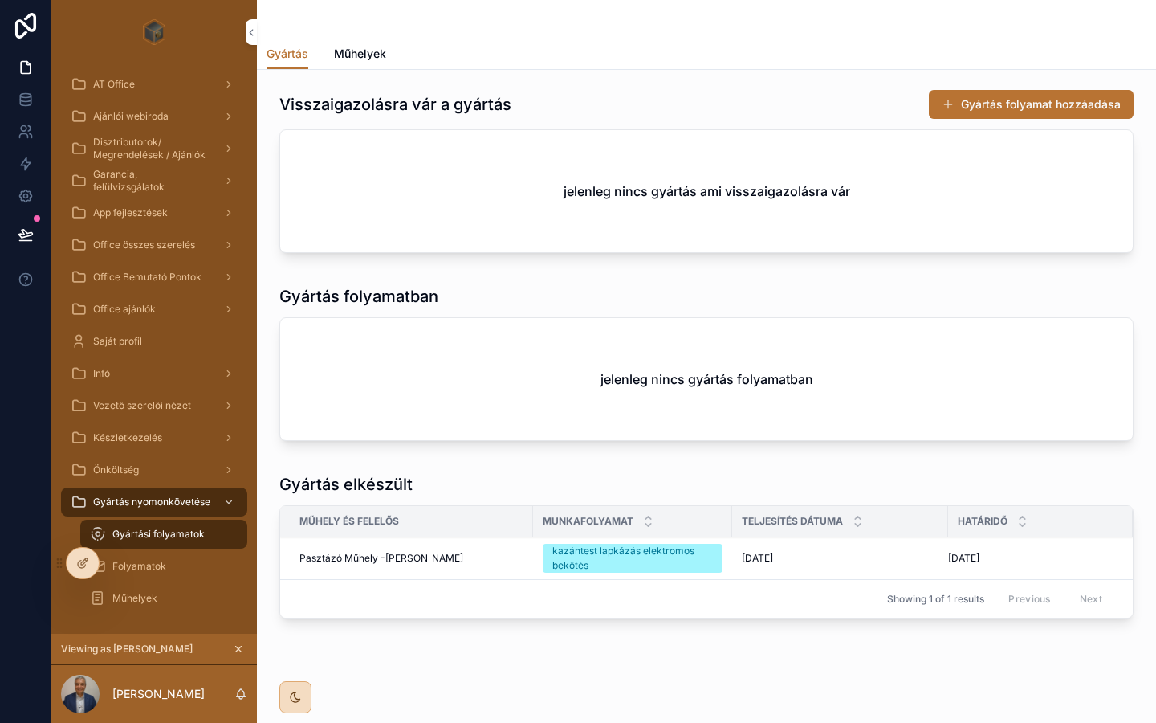
click at [307, 271] on div "Visszaigazolásra vár a gyártás Gyártás folyamat hozzáadása jelenleg nincs gyárt…" at bounding box center [706, 402] width 899 height 664
click at [137, 569] on span "Folyamatok" at bounding box center [139, 566] width 54 height 13
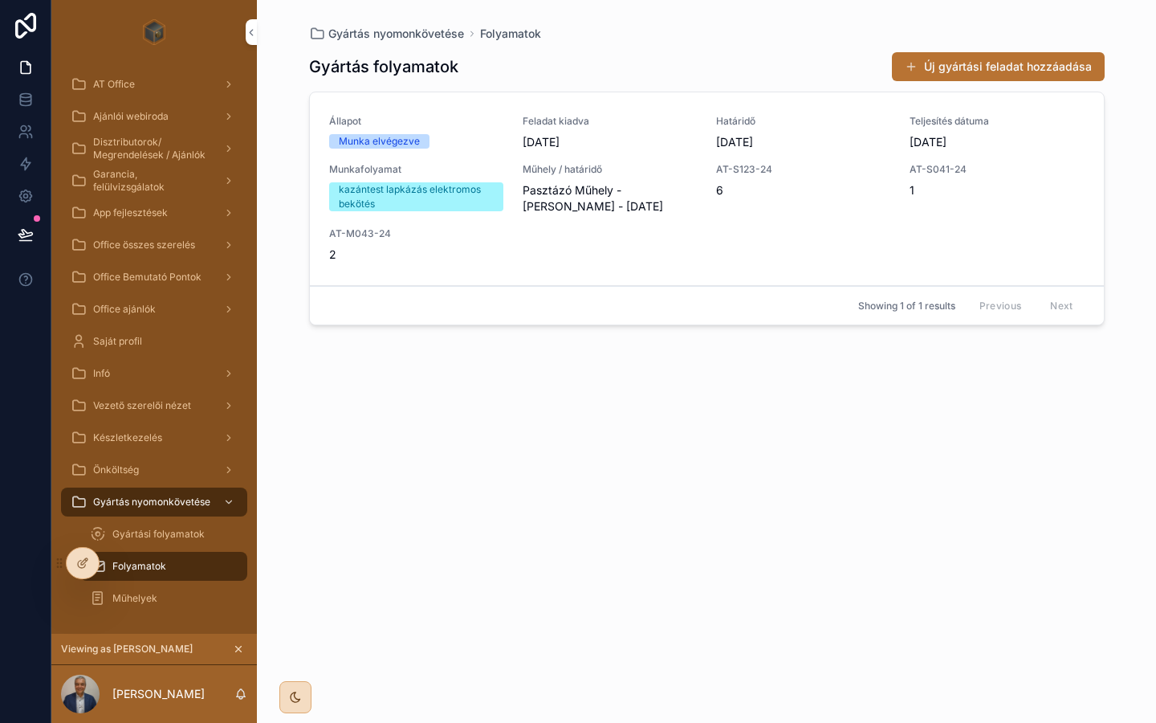
click at [149, 528] on span "Gyártási folyamatok" at bounding box center [158, 534] width 92 height 13
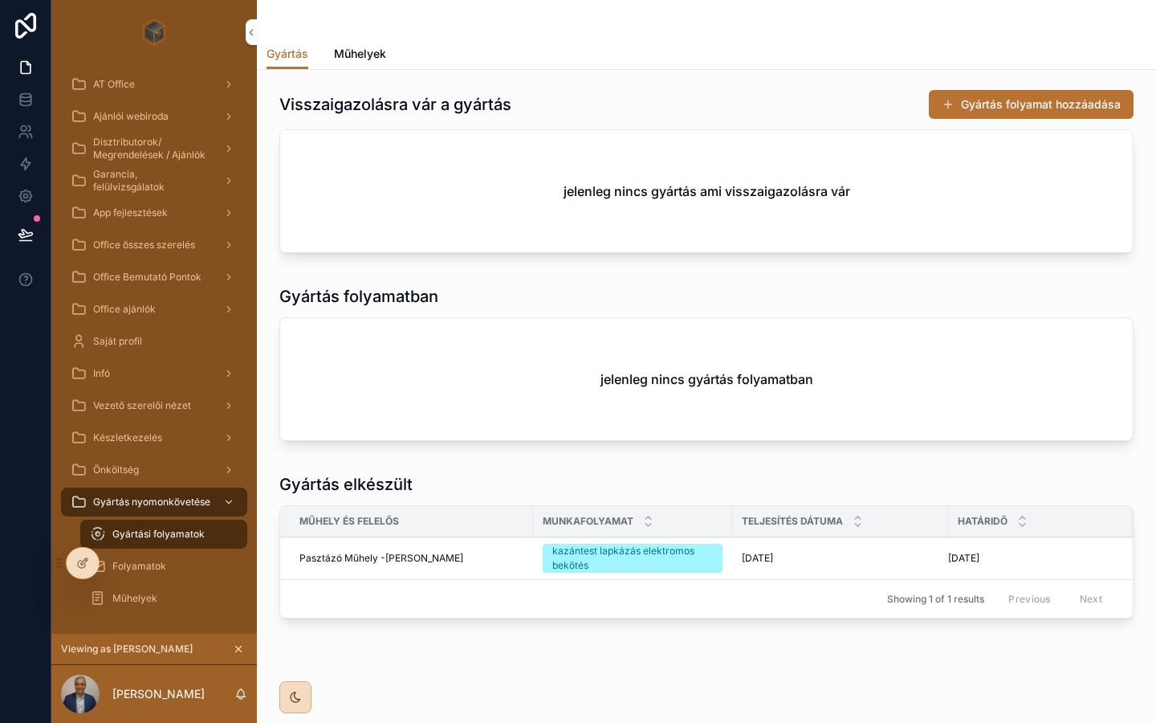
click at [371, 47] on span "Műhelyek" at bounding box center [360, 54] width 52 height 16
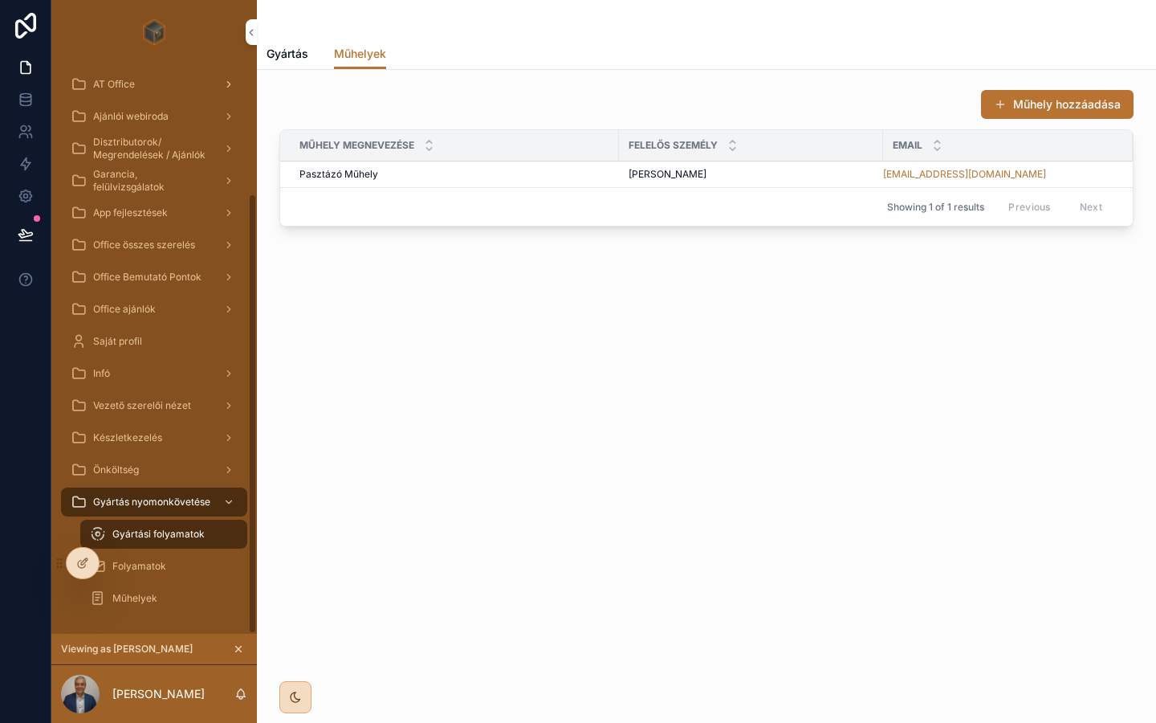
click at [108, 89] on span "AT Office" at bounding box center [114, 84] width 42 height 13
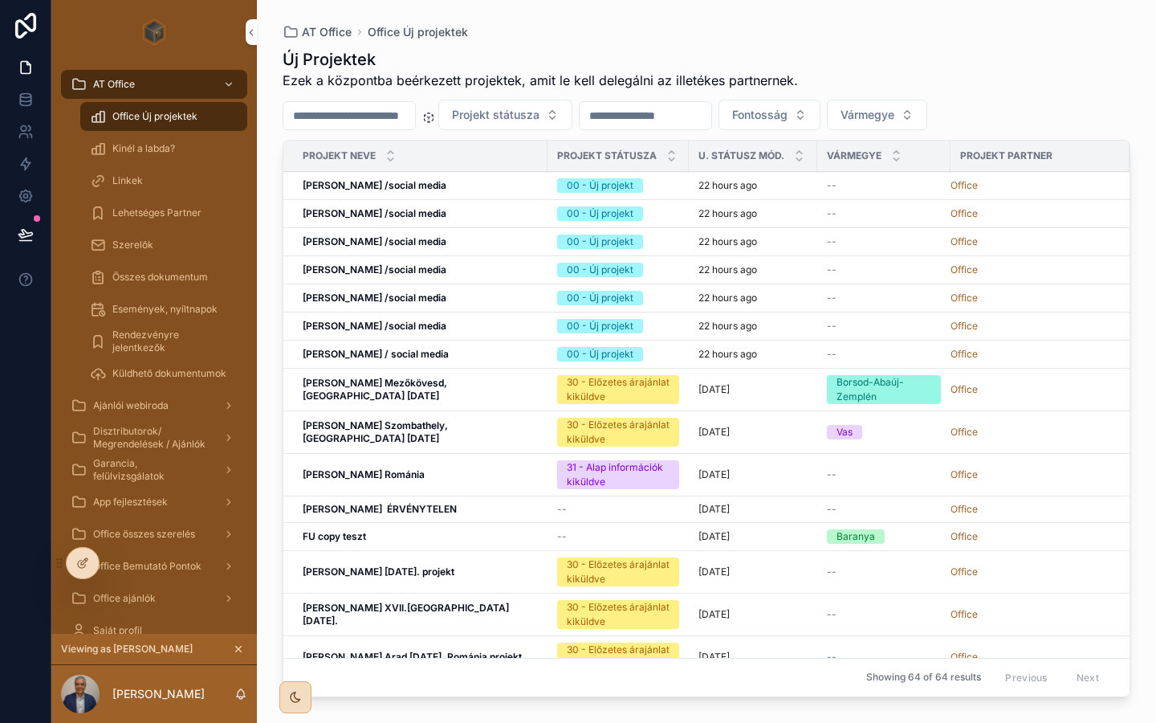
click at [145, 154] on span "Kinél a labda?" at bounding box center [143, 148] width 63 height 13
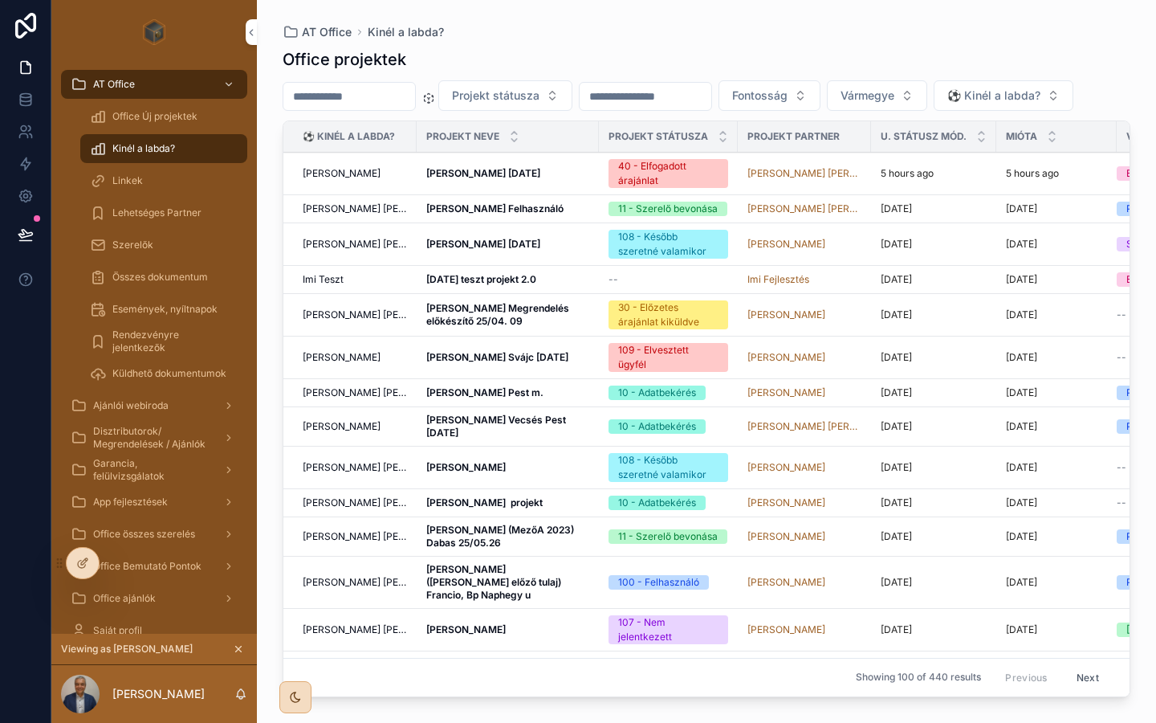
click at [145, 124] on div "Office Új projektek" at bounding box center [164, 117] width 148 height 26
